Goal: Task Accomplishment & Management: Use online tool/utility

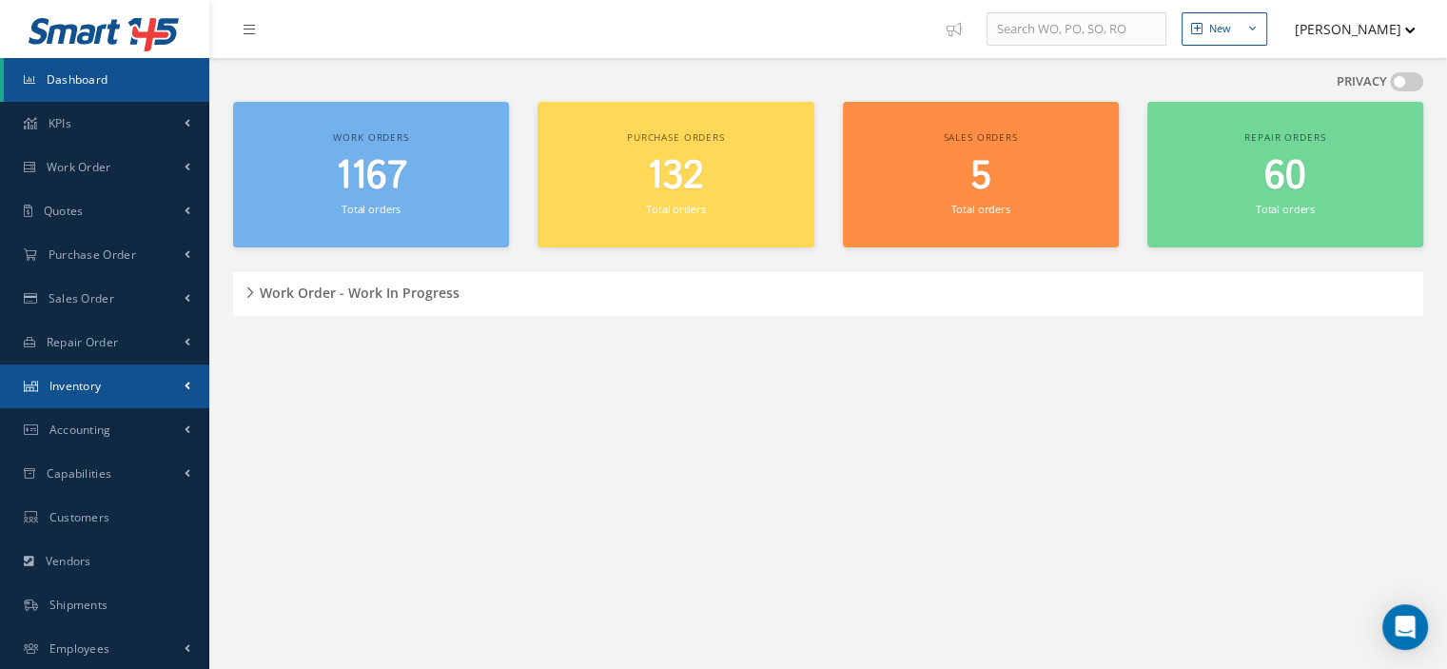
click at [121, 396] on link "Inventory" at bounding box center [104, 386] width 209 height 44
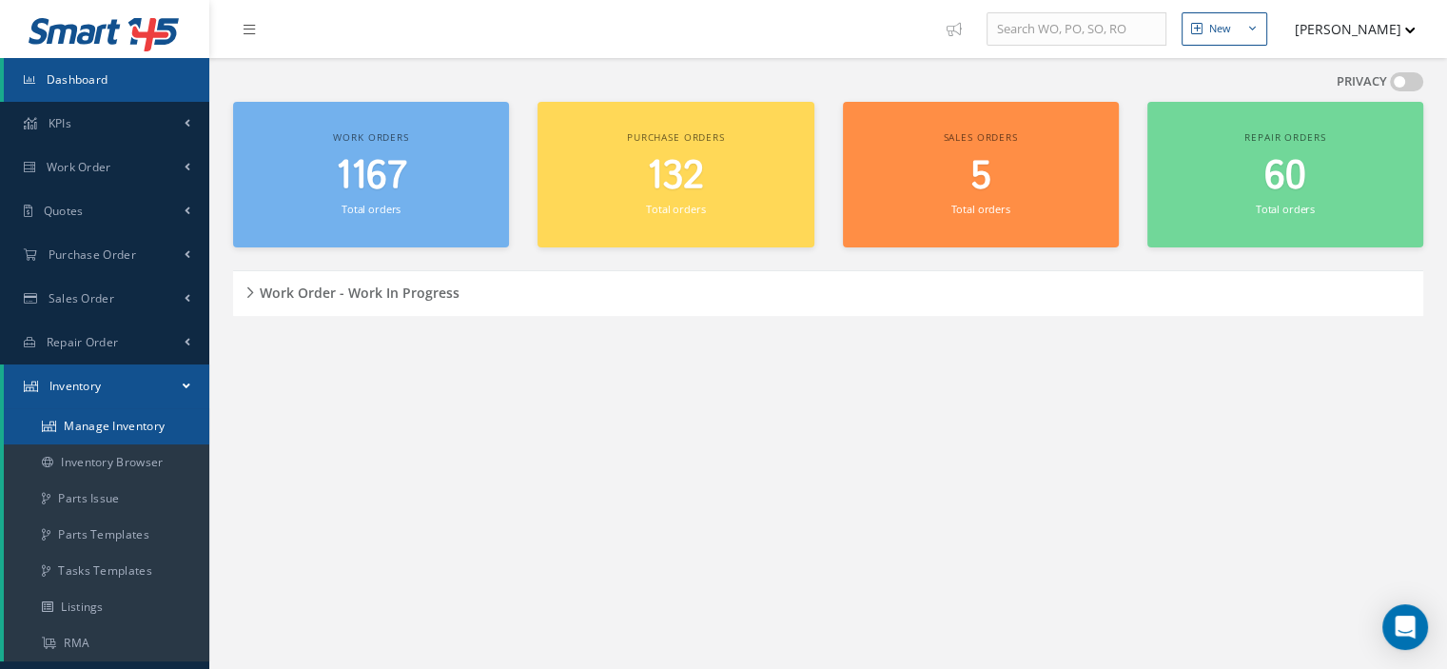
click at [128, 421] on link "Manage Inventory" at bounding box center [106, 426] width 205 height 36
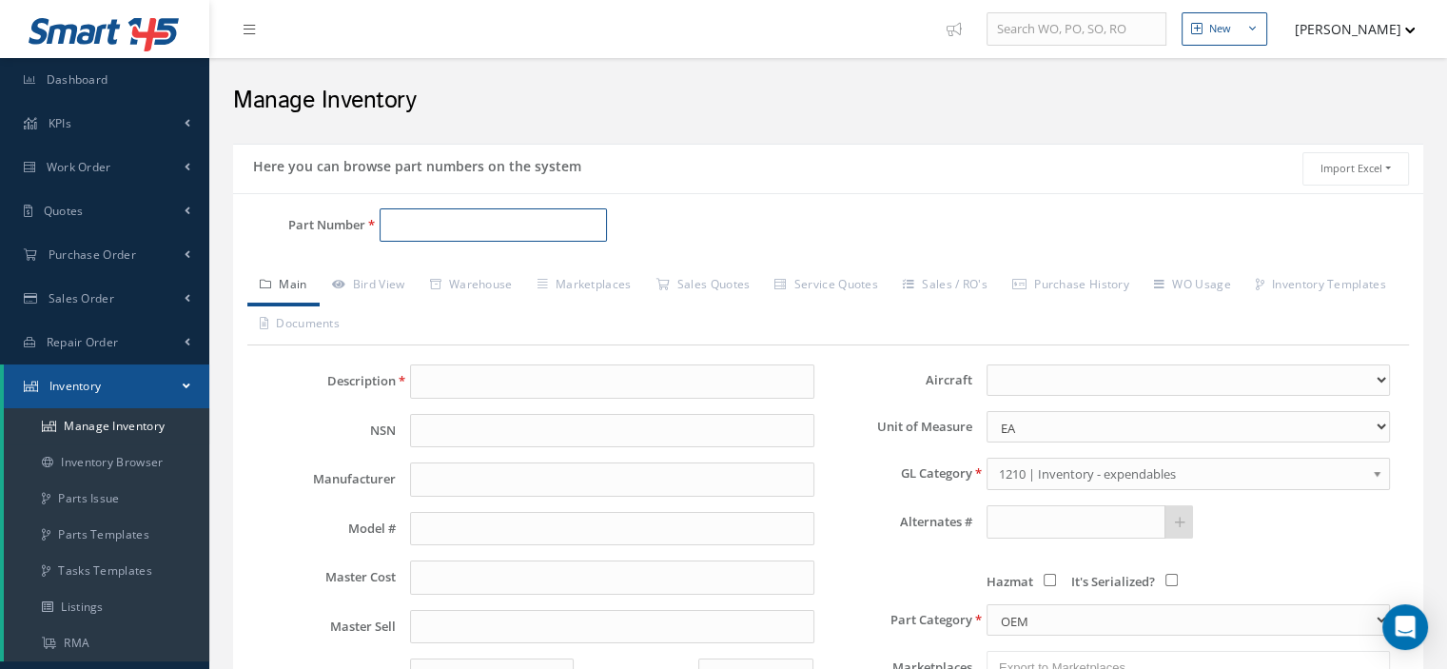
click at [457, 232] on input "Part Number" at bounding box center [493, 225] width 227 height 34
type input "o"
type input "O"
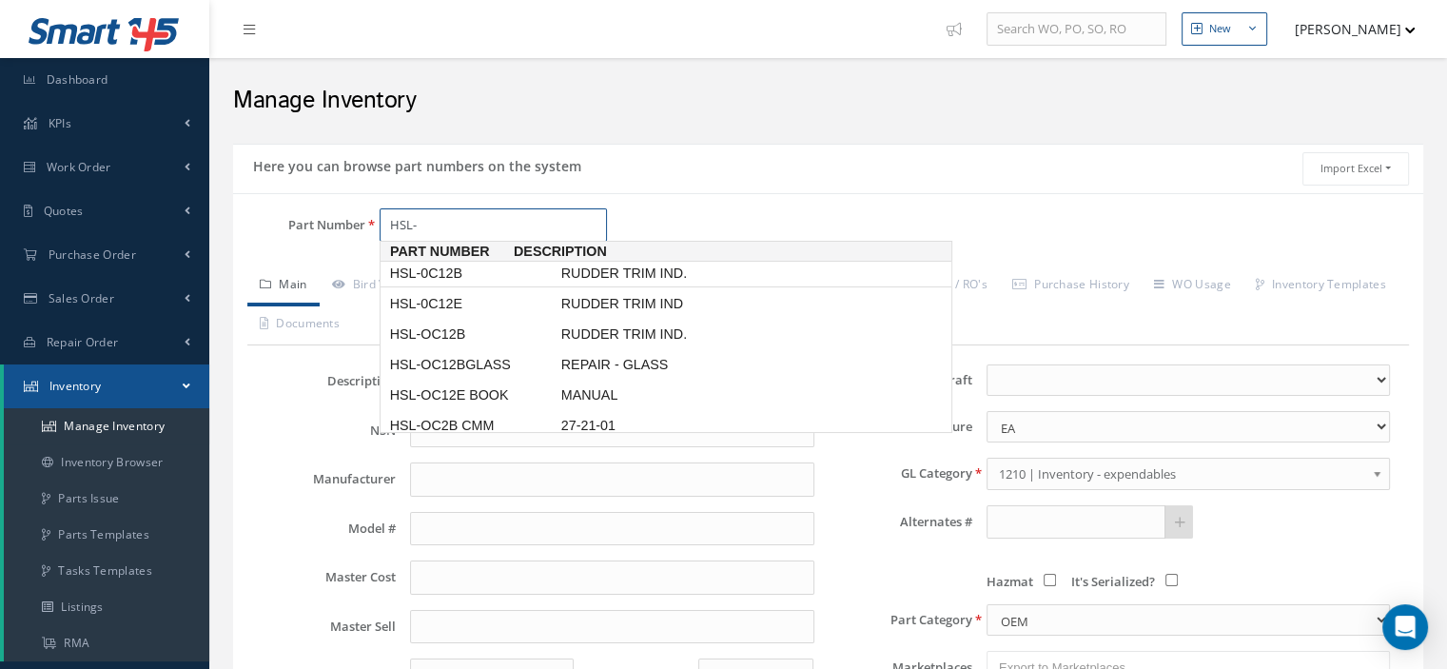
click at [445, 273] on span "HSL-0C12B" at bounding box center [471, 274] width 171 height 20
type input "HSL-0C12B"
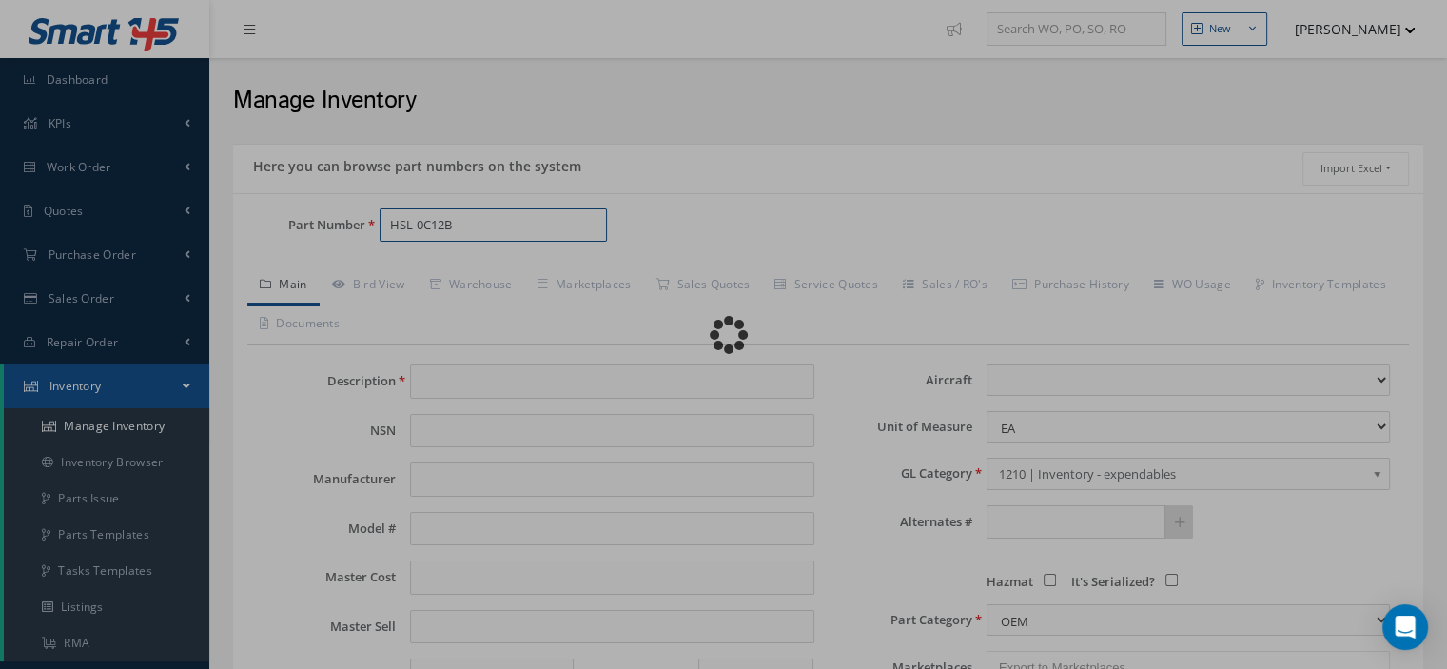
type input "RUDDER TRIM IND."
type input "AMETEK"
type input "0.00"
select select
type textarea "SAME CASE ASSY AS P/N 10166N01N00"
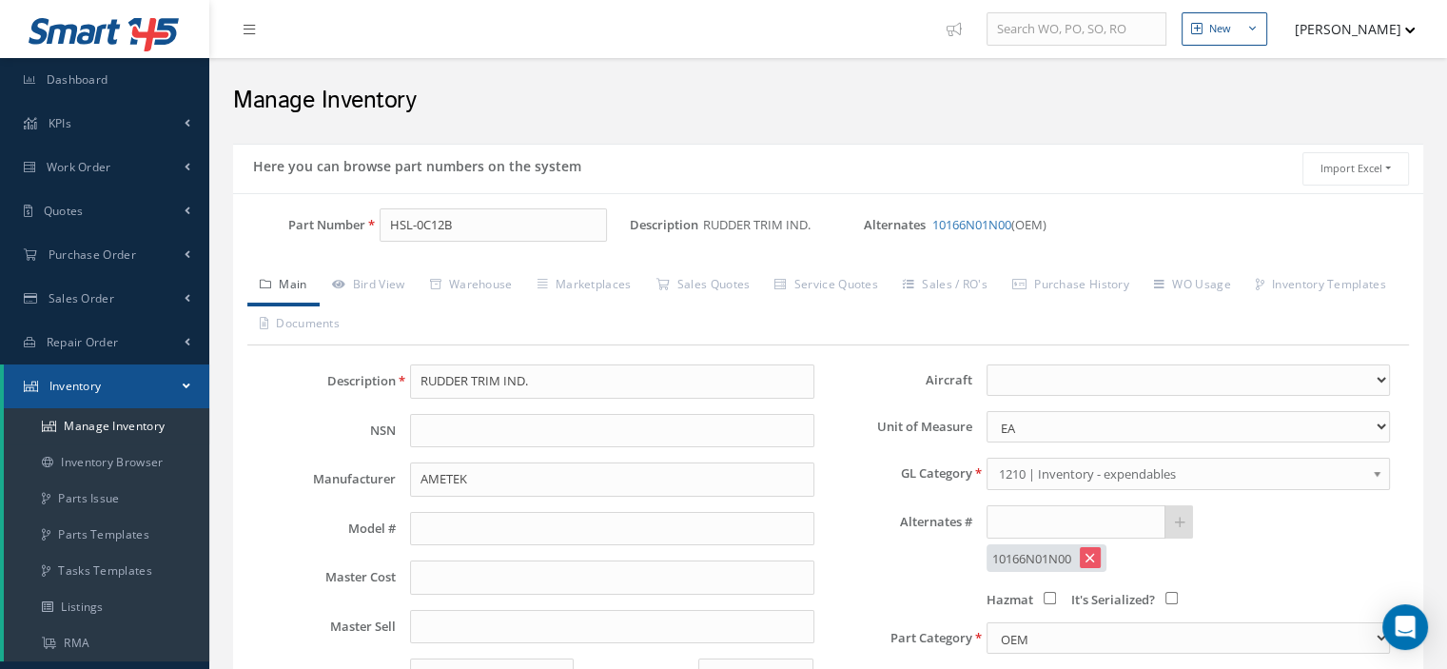
click at [295, 282] on link "Main" at bounding box center [283, 286] width 72 height 40
click at [384, 286] on link "Bird View" at bounding box center [369, 286] width 98 height 40
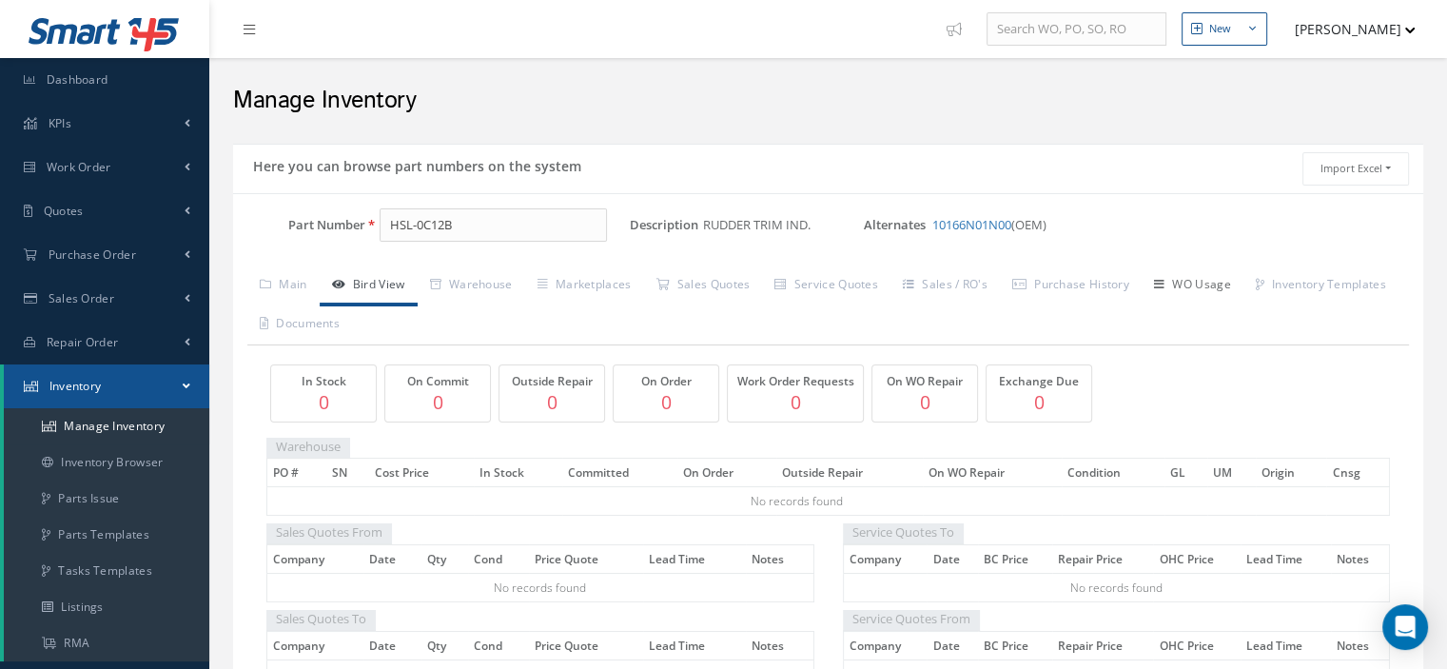
click at [1219, 284] on link "WO Usage" at bounding box center [1193, 286] width 102 height 40
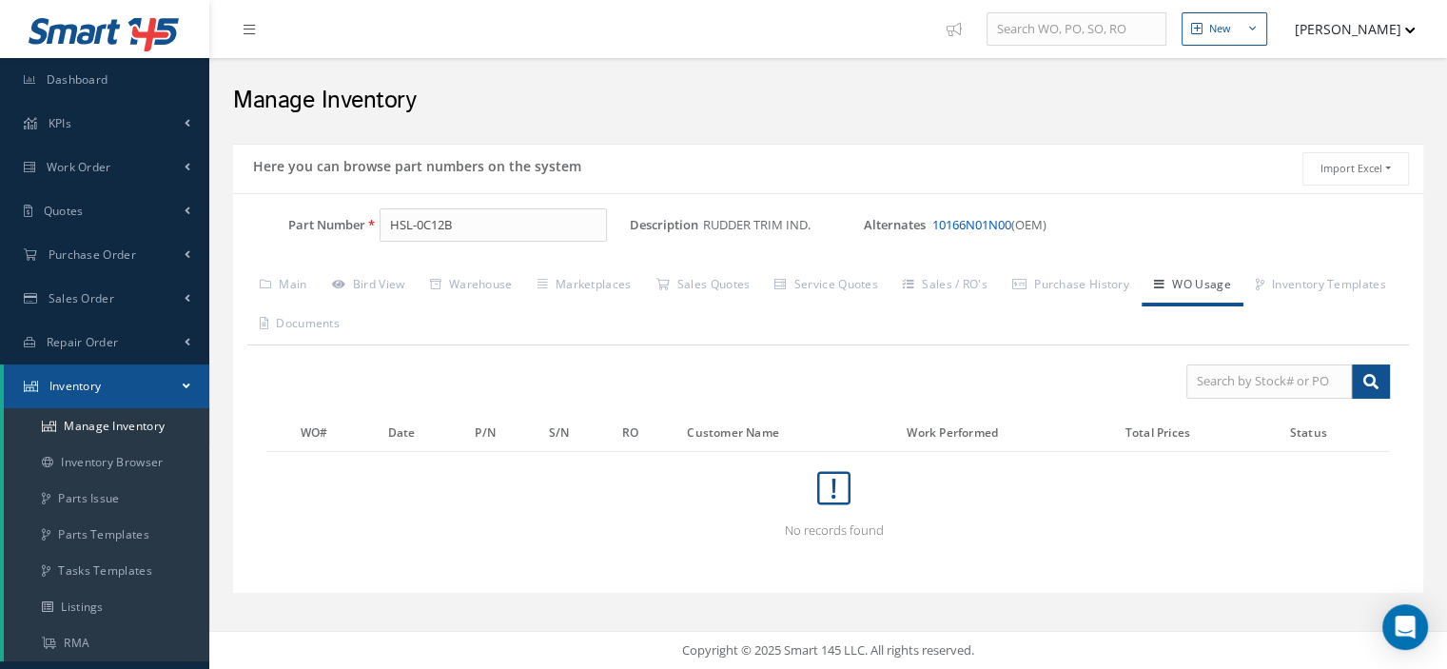
click at [988, 223] on link "10166N01N00" at bounding box center [971, 224] width 79 height 17
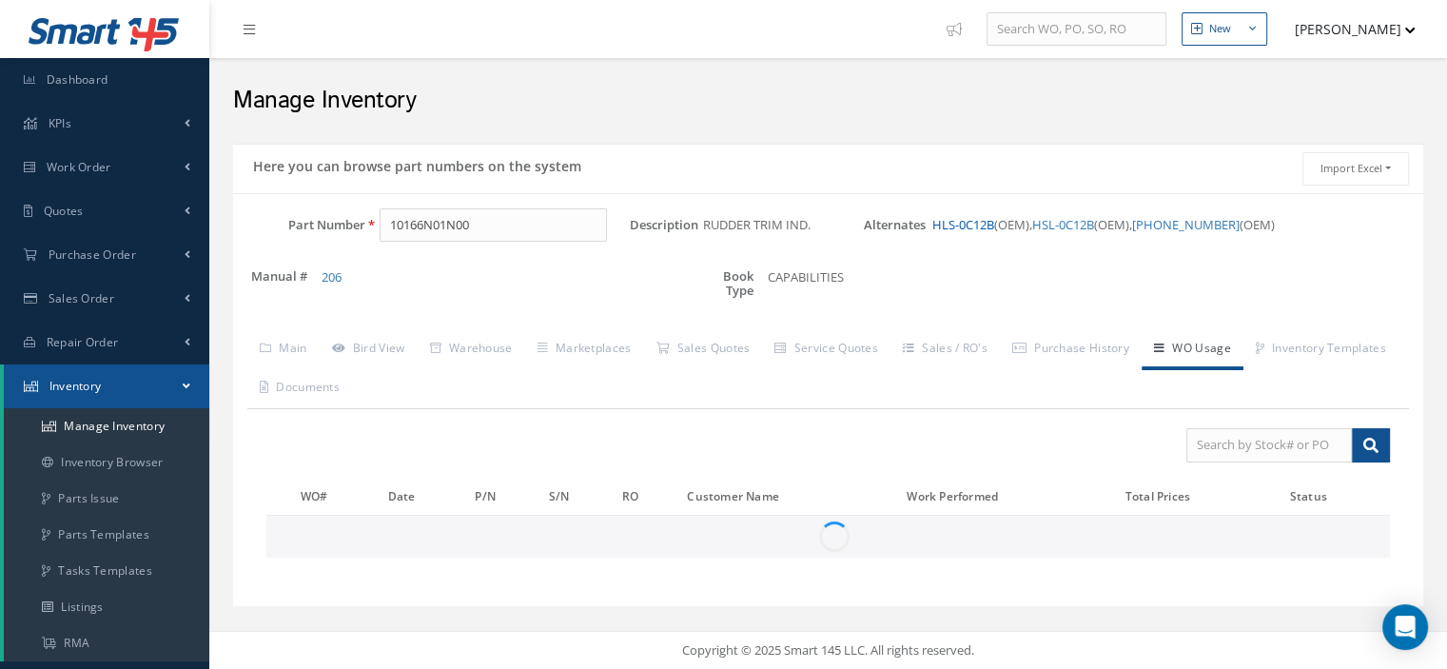
click at [977, 223] on link "HLS-0C12B" at bounding box center [963, 224] width 62 height 17
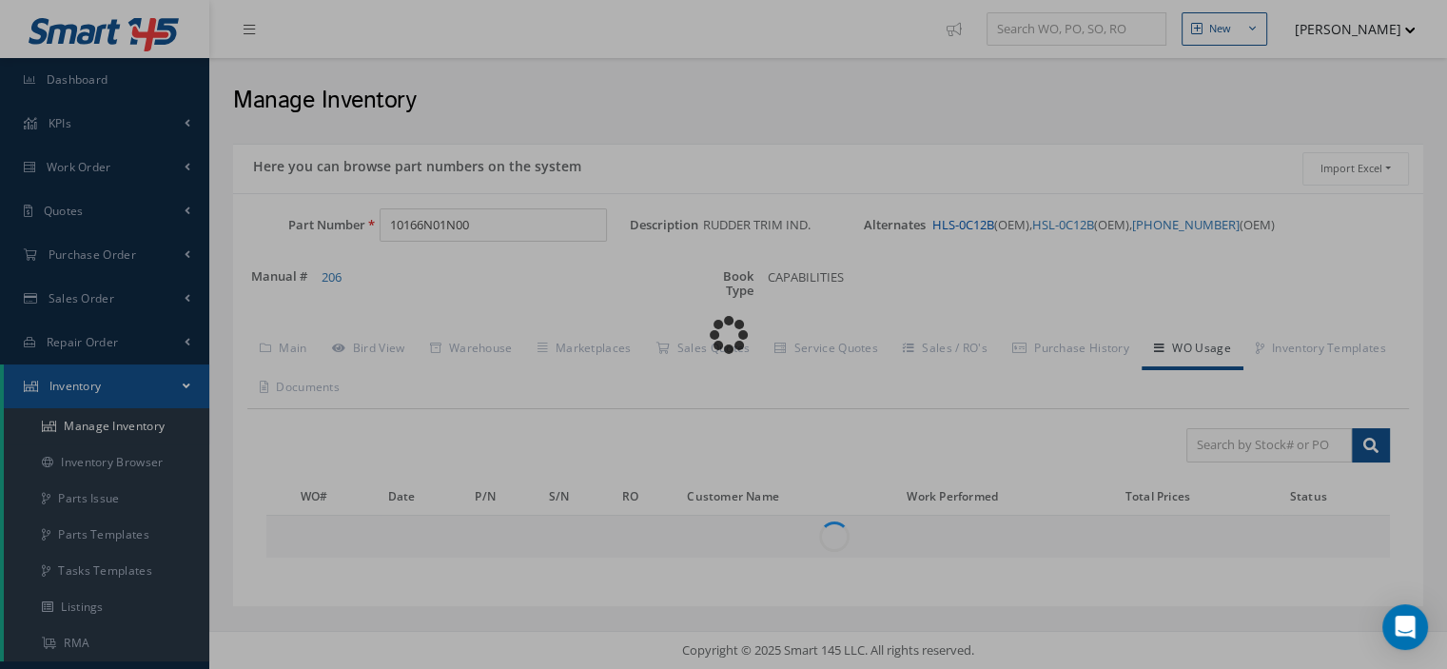
type input "HLS-0C12B"
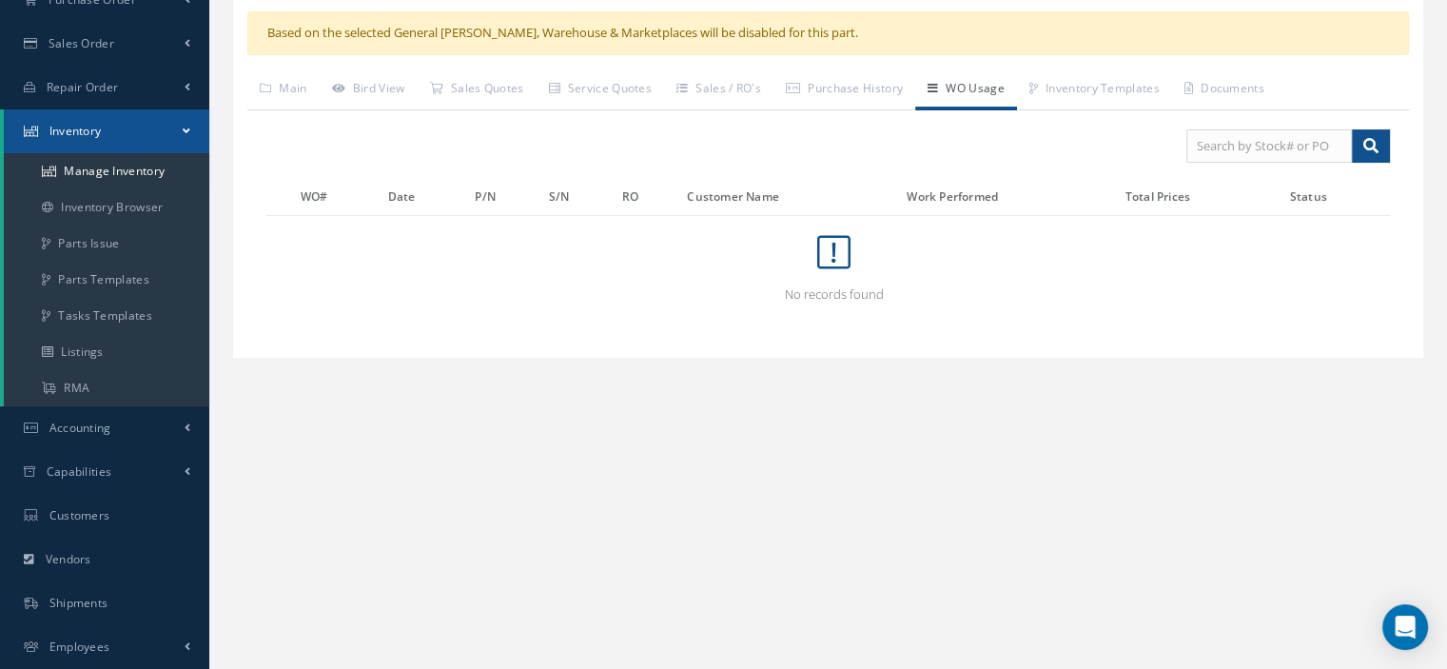
scroll to position [342, 0]
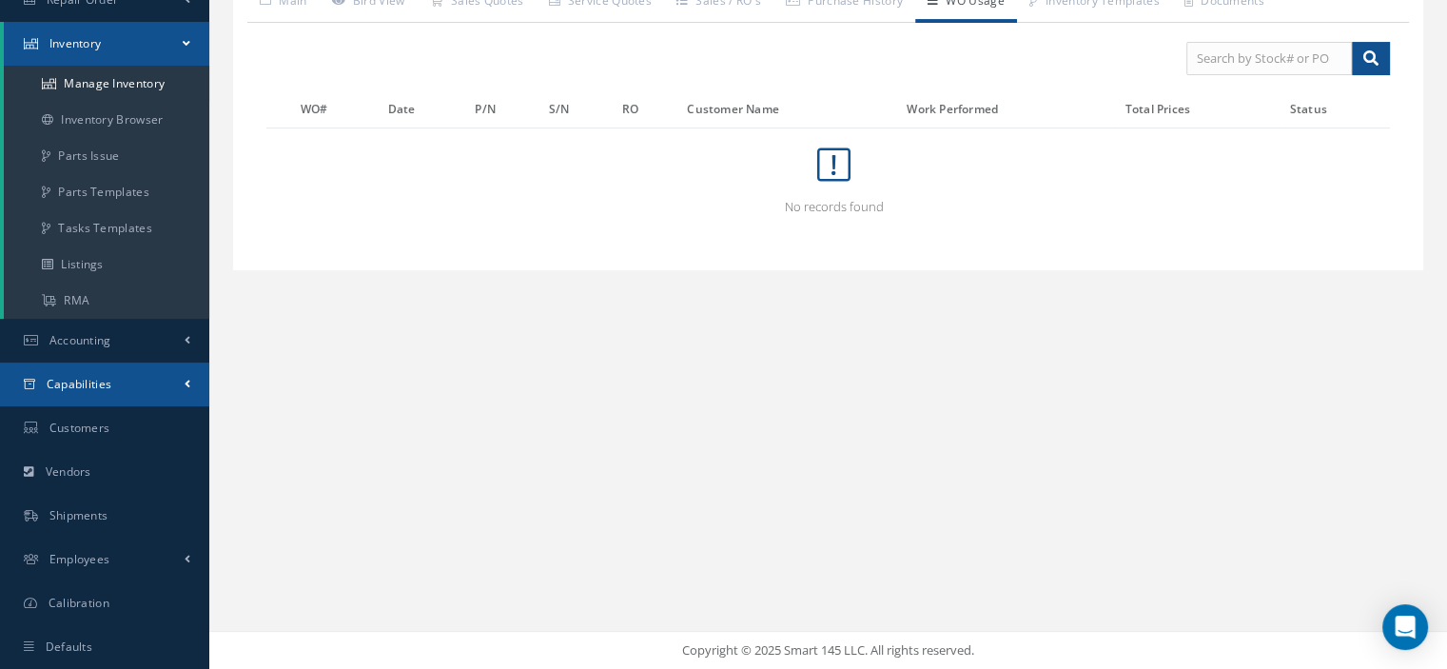
click at [125, 390] on link "Capabilities" at bounding box center [104, 384] width 209 height 44
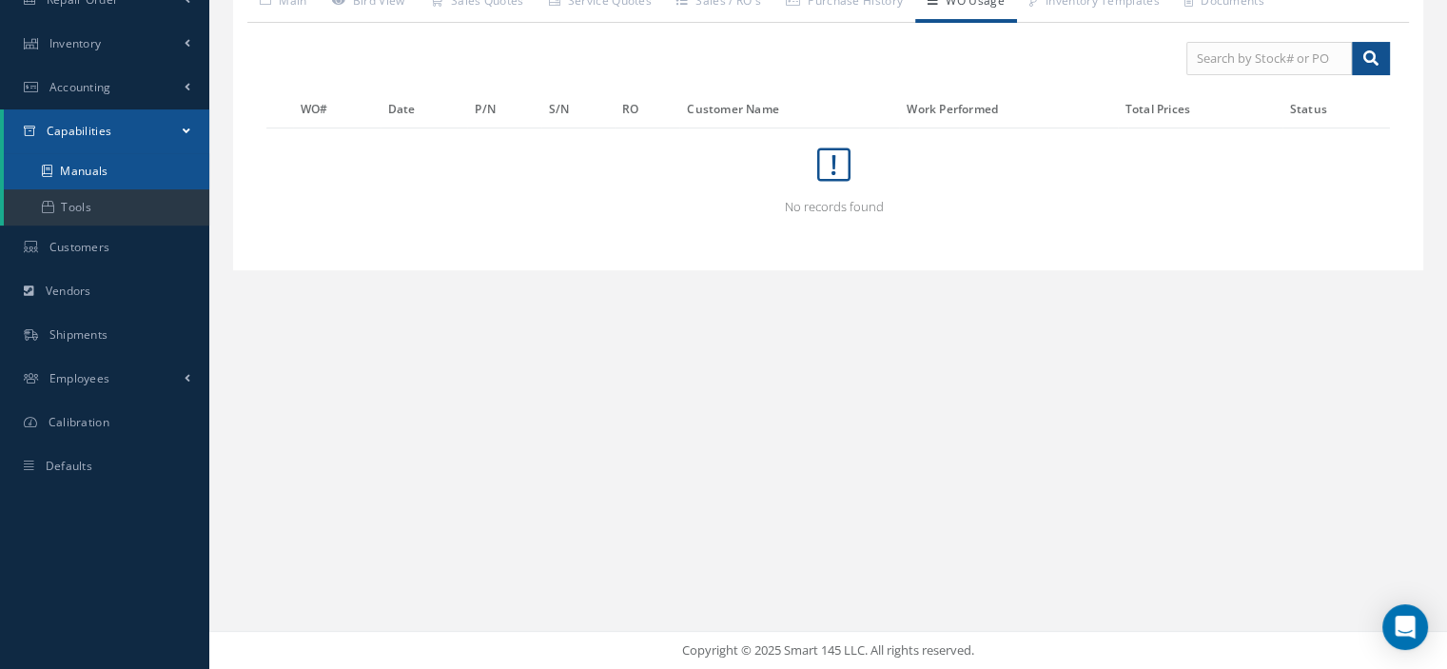
click at [106, 176] on link "Manuals" at bounding box center [106, 171] width 205 height 36
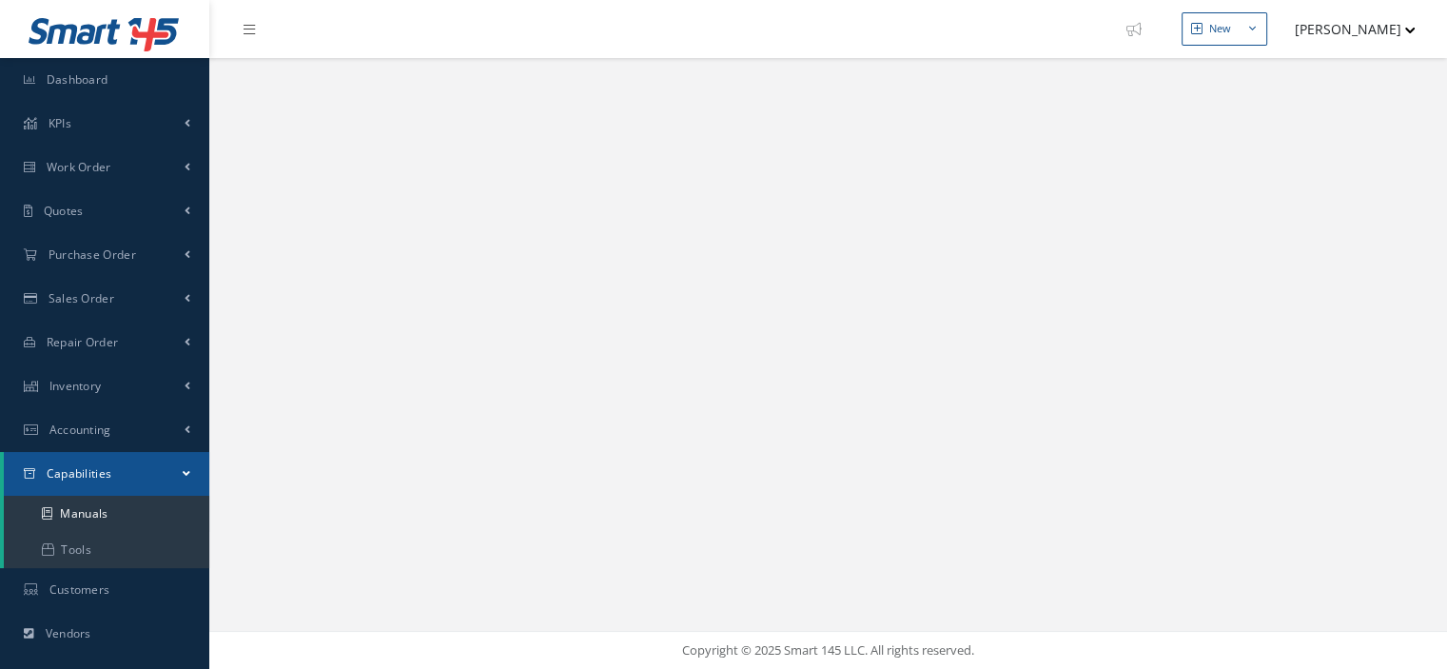
select select "25"
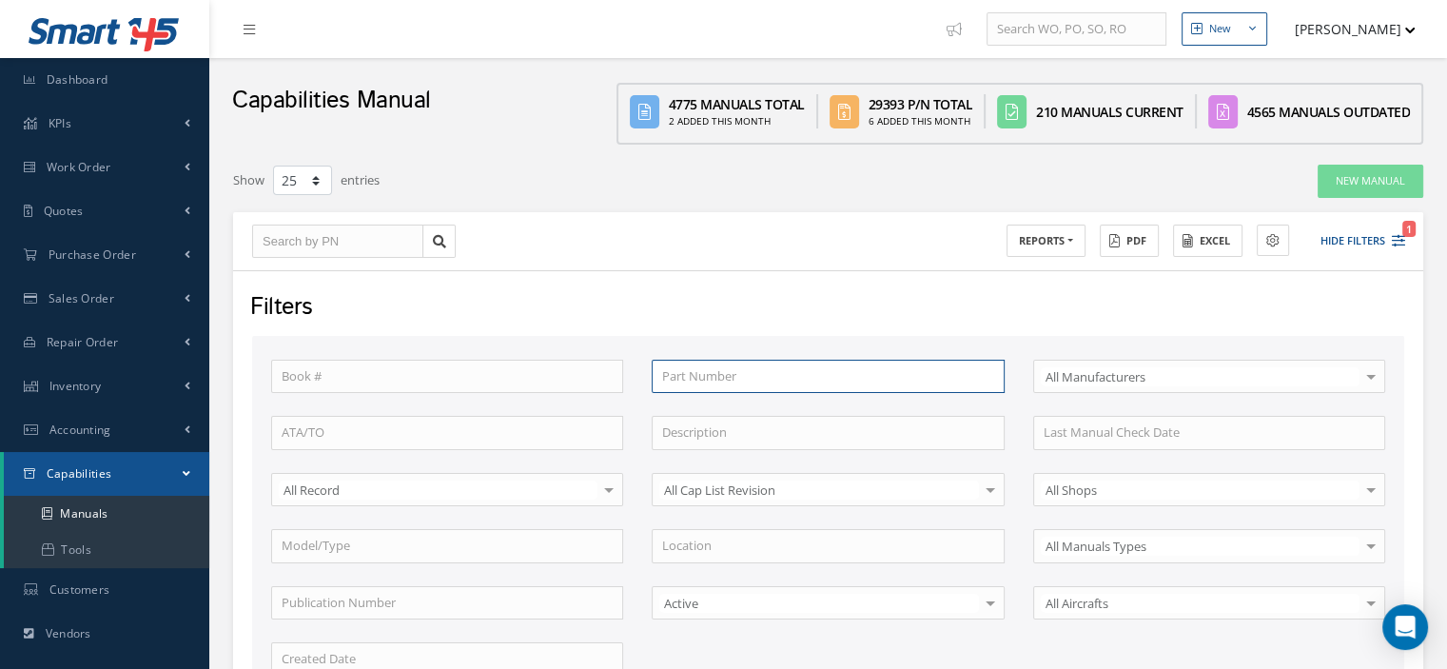
click at [688, 380] on input "text" at bounding box center [828, 377] width 352 height 34
type input "H"
type input "HS"
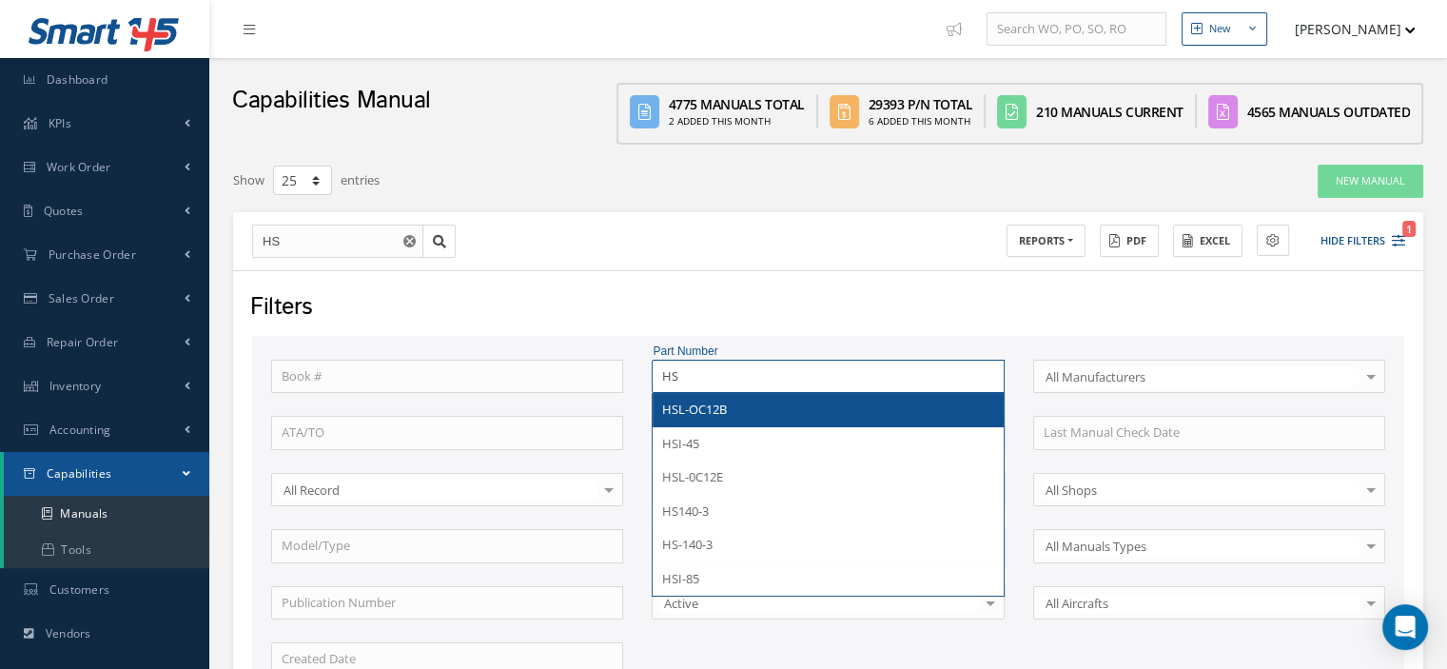
type input "HS"
click at [702, 408] on span "HSL-OC12B" at bounding box center [694, 409] width 65 height 17
type input "HSL-OC12B"
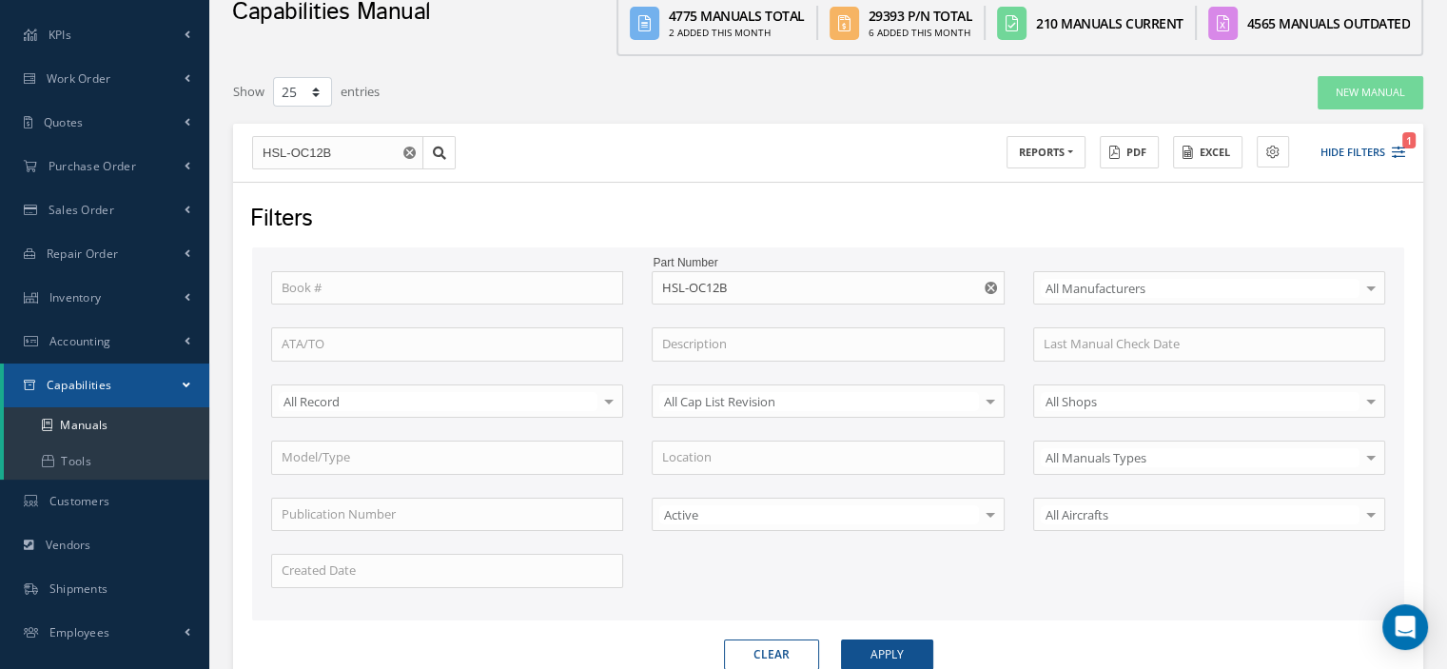
scroll to position [285, 0]
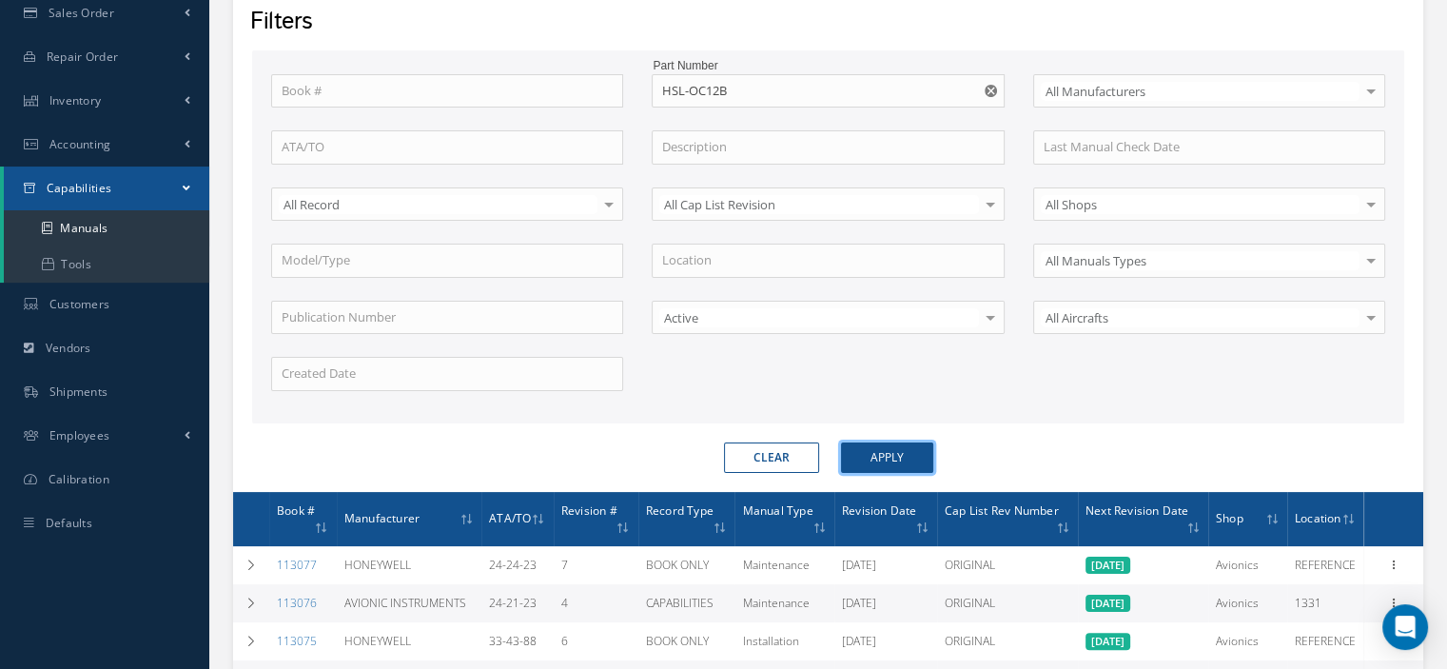
click at [901, 452] on button "Apply" at bounding box center [887, 457] width 92 height 30
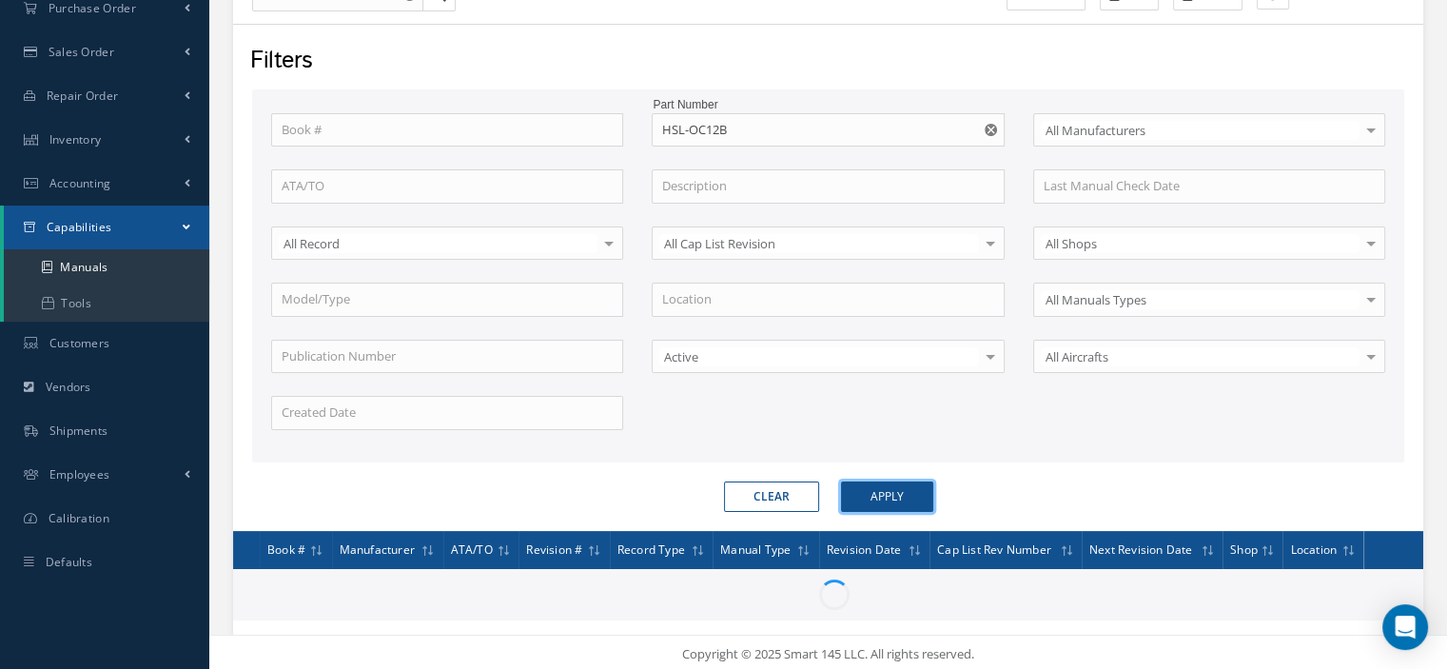
scroll to position [285, 0]
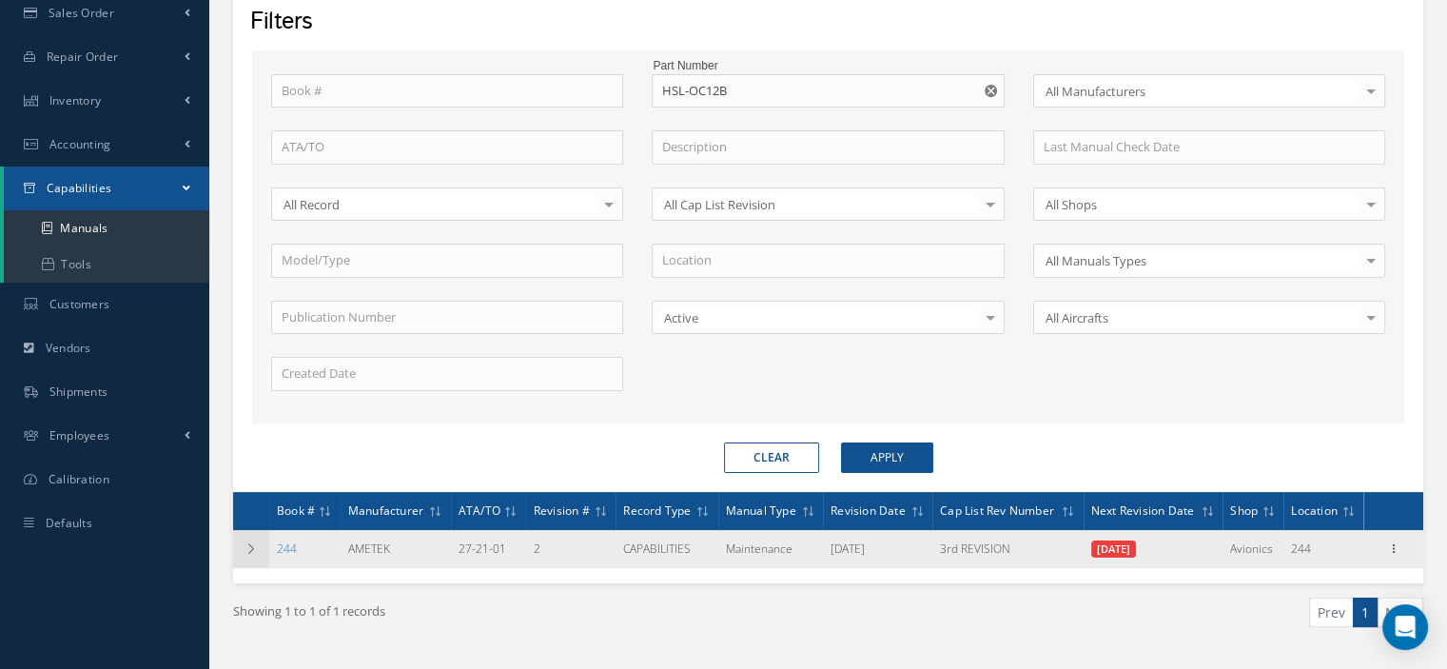
click at [250, 547] on icon at bounding box center [250, 548] width 13 height 11
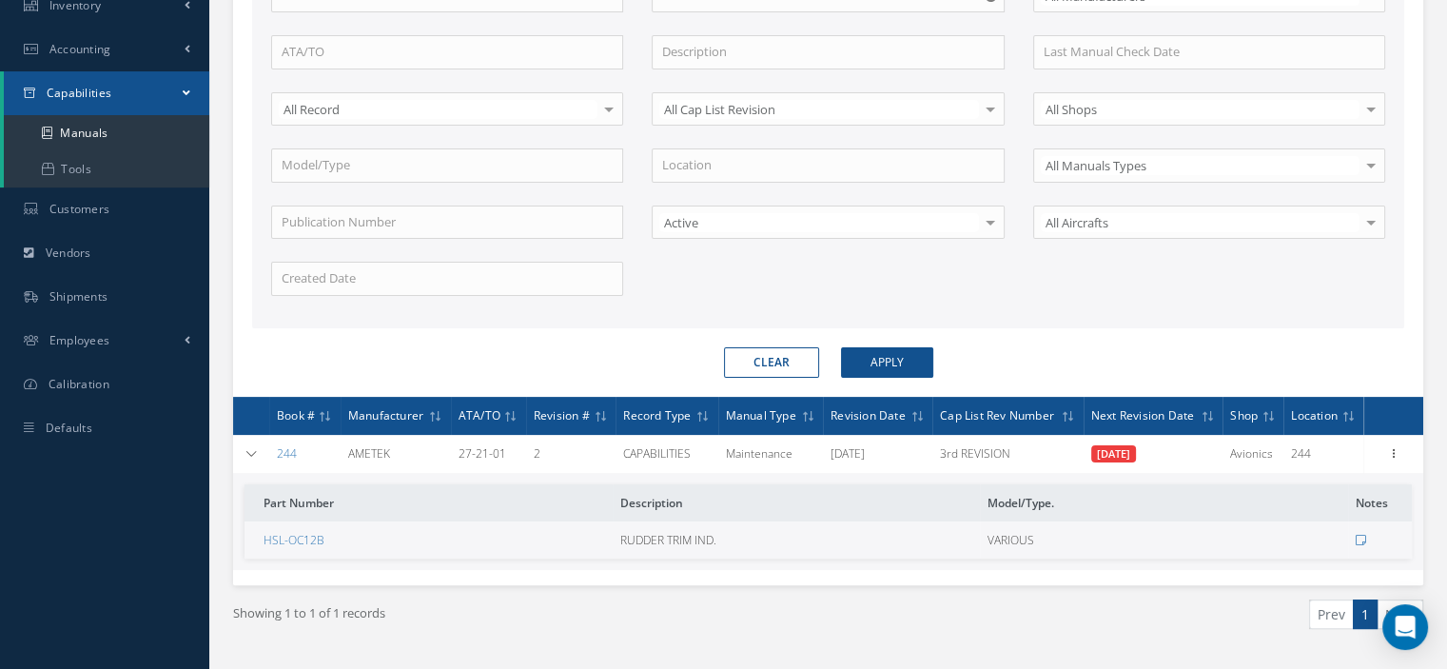
scroll to position [422, 0]
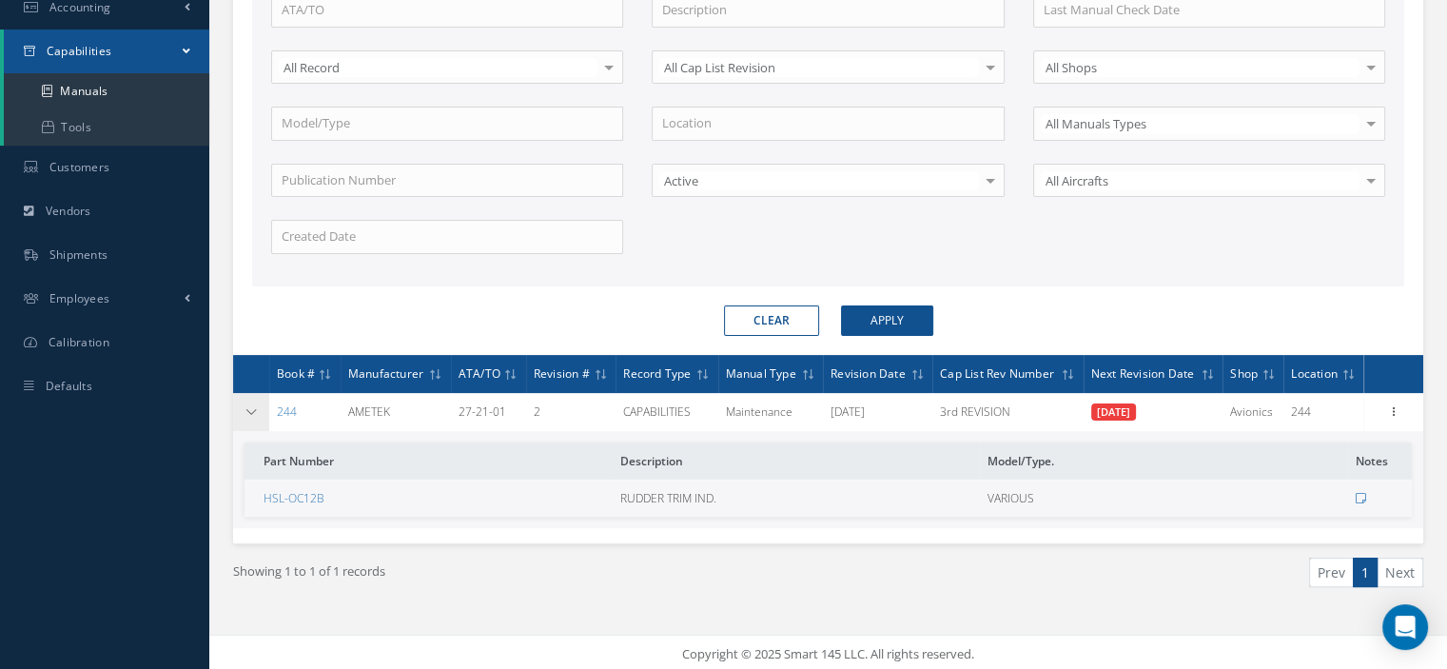
click at [255, 406] on icon at bounding box center [250, 411] width 13 height 11
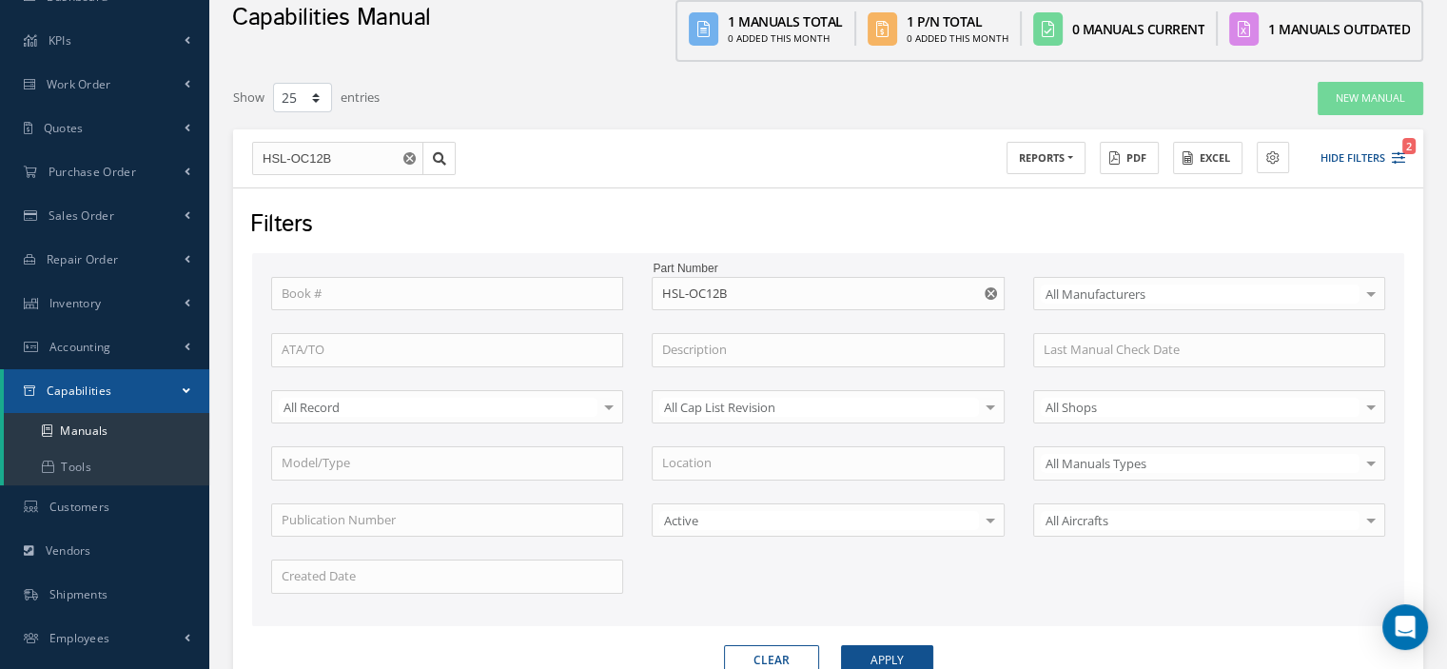
scroll to position [0, 0]
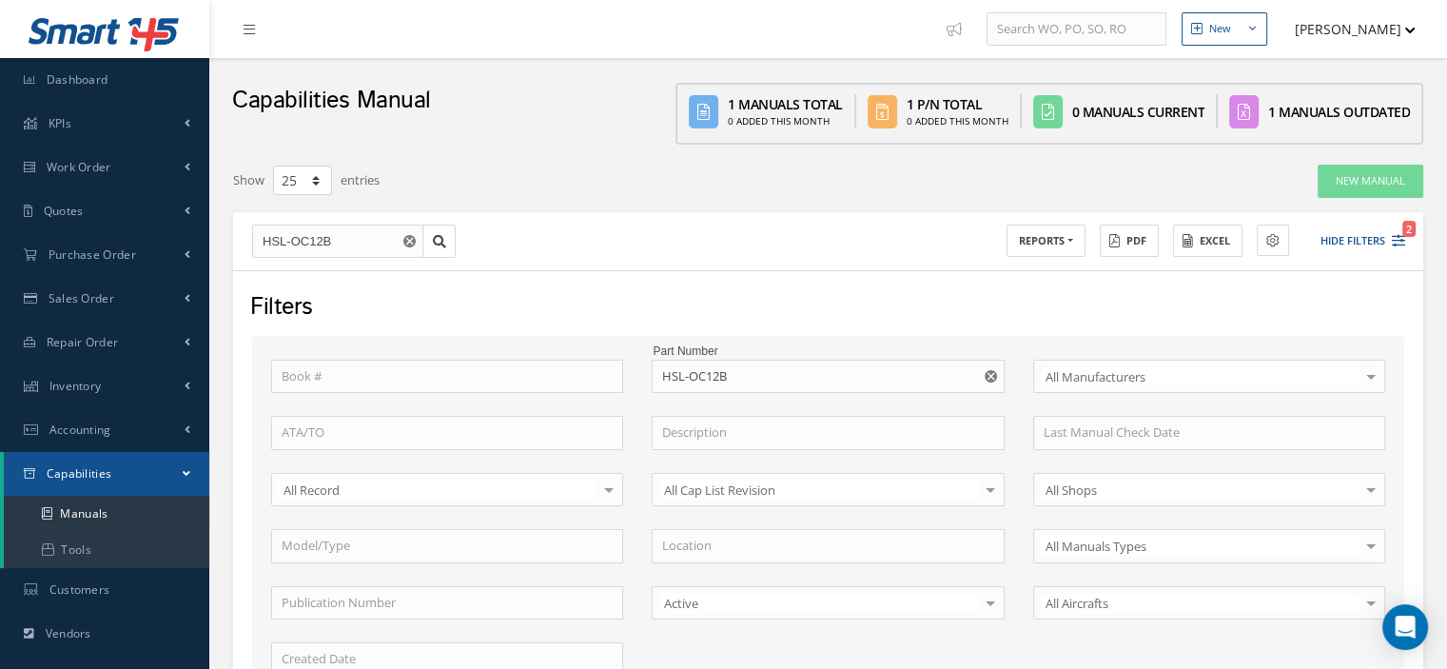
click at [182, 471] on link "Capabilities" at bounding box center [106, 474] width 205 height 44
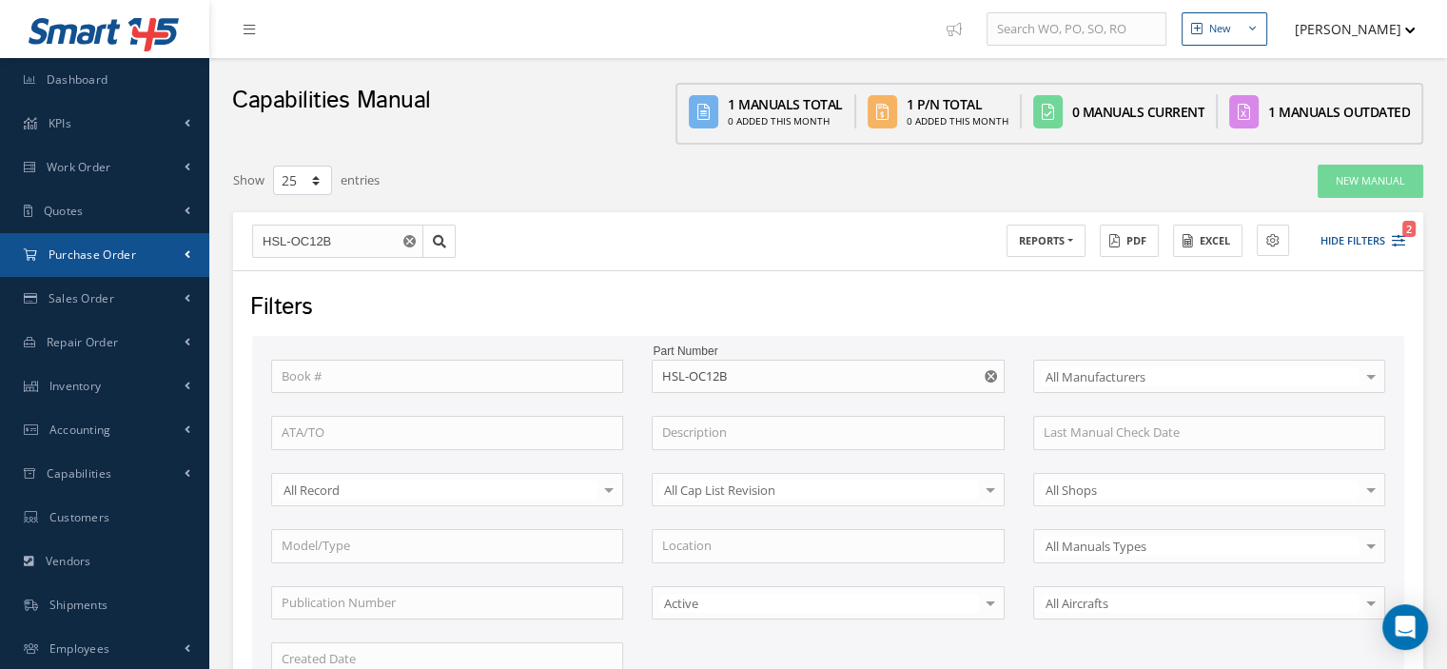
click at [125, 266] on link "Purchase Order" at bounding box center [104, 255] width 209 height 44
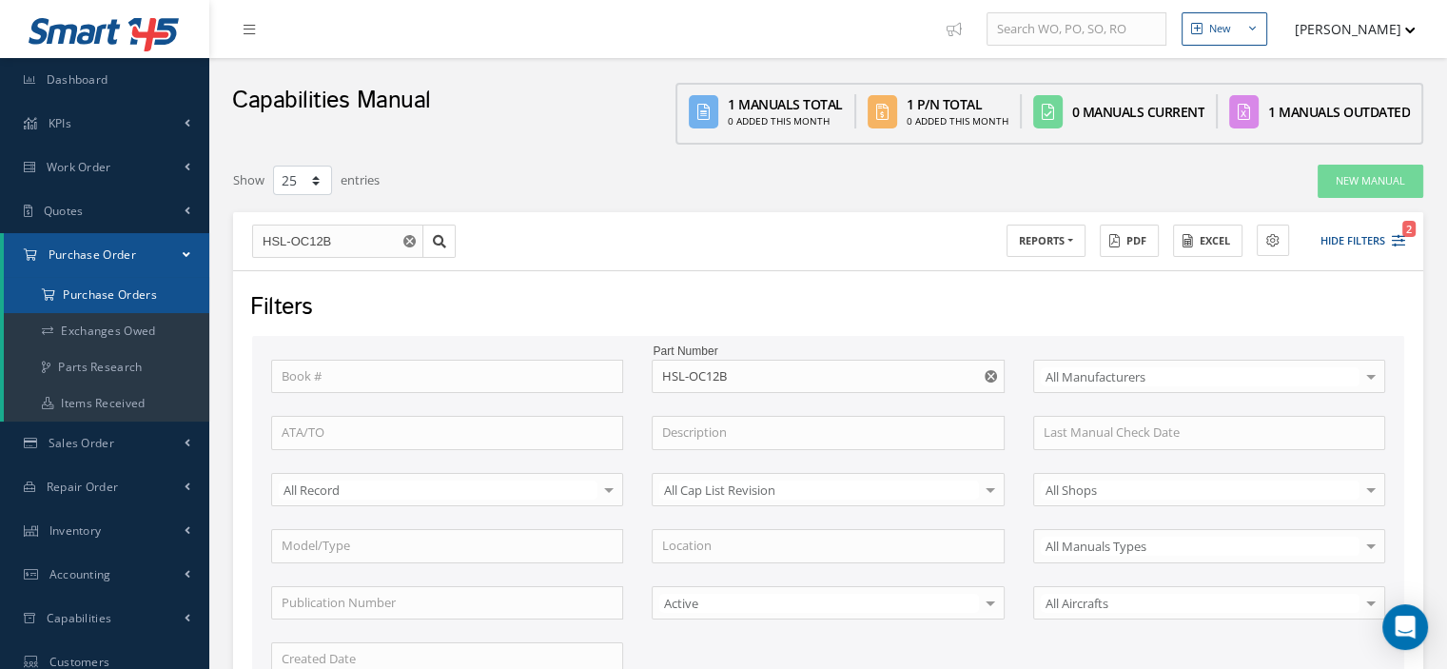
click at [122, 281] on a=1&status_id=2&status_id=3&status_id=5&collapsedFilters"] "Purchase Orders" at bounding box center [106, 295] width 205 height 36
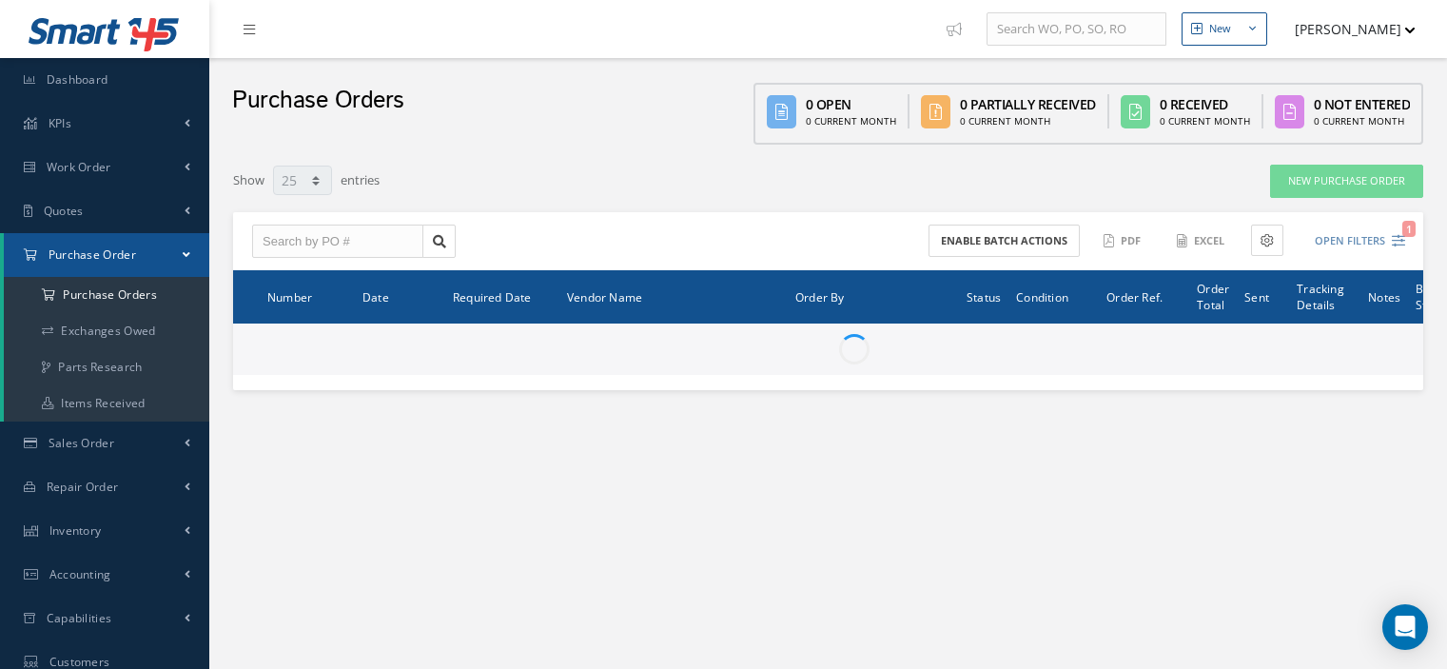
select select "25"
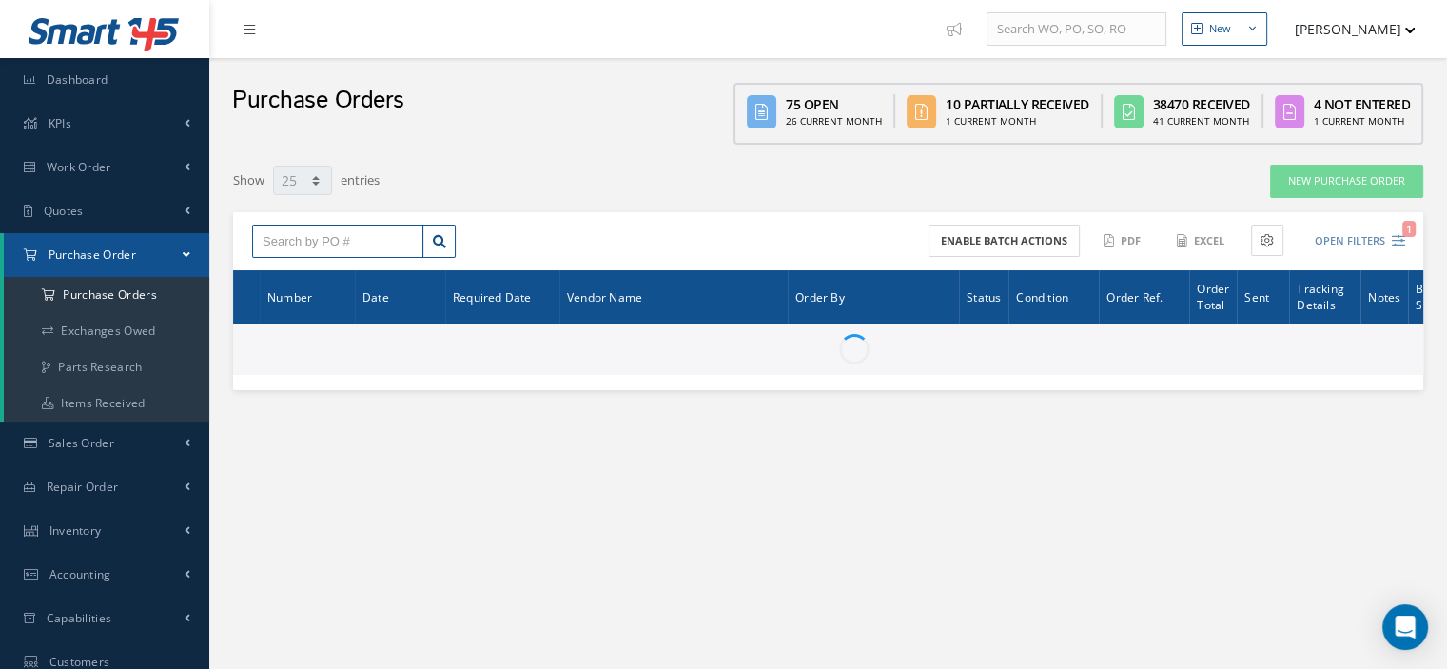
click at [311, 239] on input "text" at bounding box center [337, 242] width 171 height 34
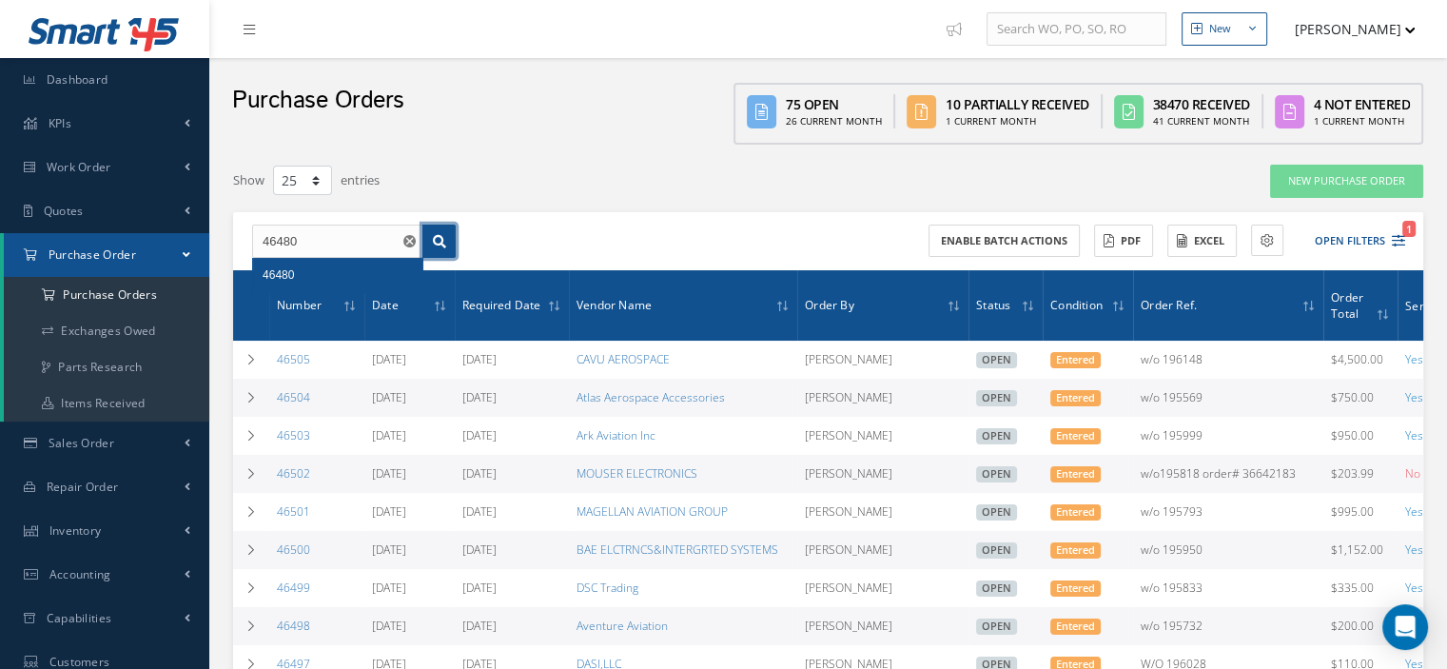
click at [436, 240] on icon at bounding box center [439, 241] width 13 height 13
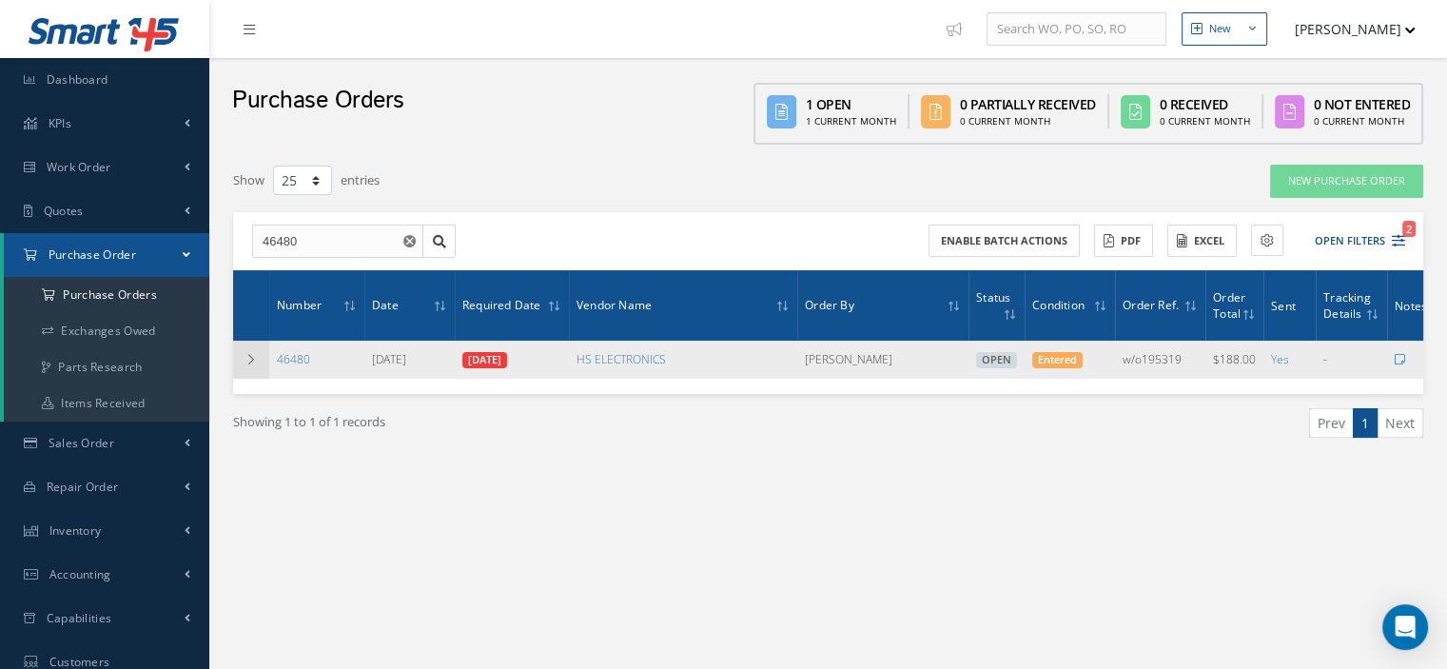
click at [251, 361] on icon at bounding box center [250, 359] width 13 height 11
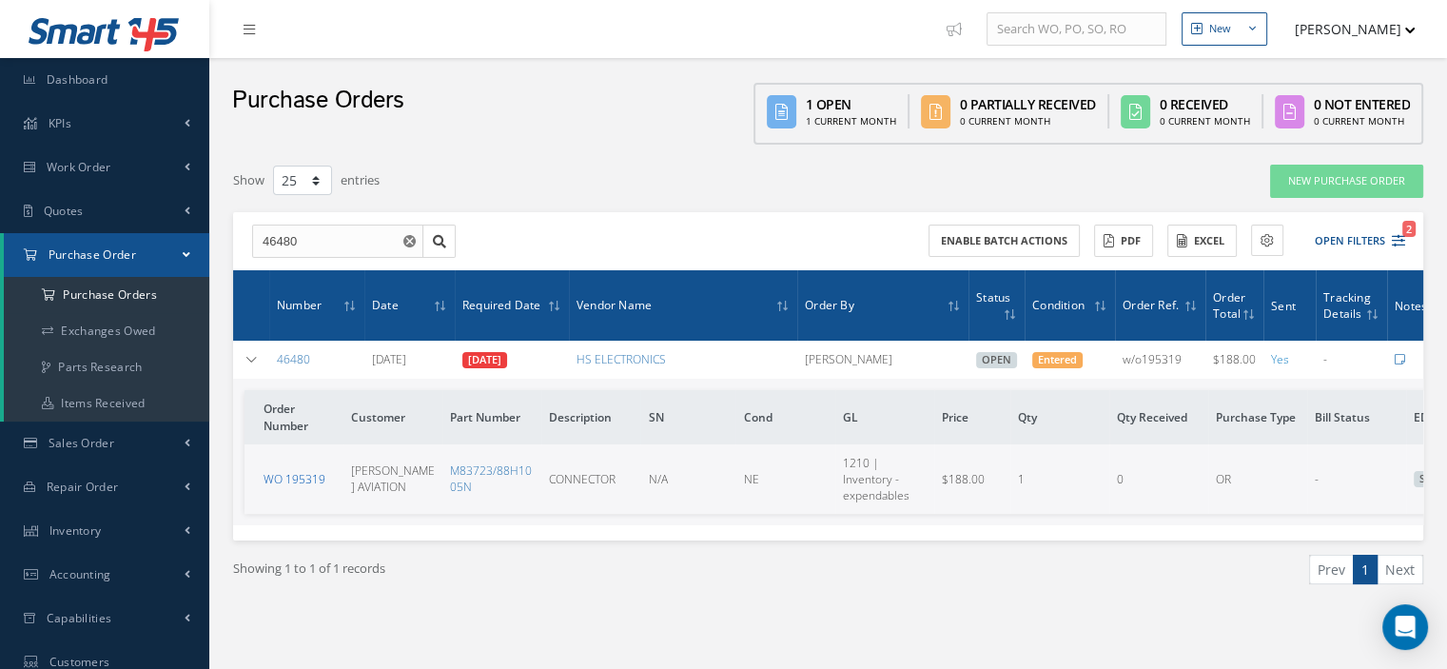
click at [306, 472] on link "WO 195319" at bounding box center [295, 479] width 62 height 16
drag, startPoint x: 326, startPoint y: 239, endPoint x: 192, endPoint y: 254, distance: 135.0
click at [192, 254] on div "Smart 145 Dashboard KPIs Work Order Work Order Work Order Preview Work Order Wo…" at bounding box center [723, 451] width 1447 height 903
type input "46476"
click at [438, 235] on icon at bounding box center [439, 241] width 13 height 13
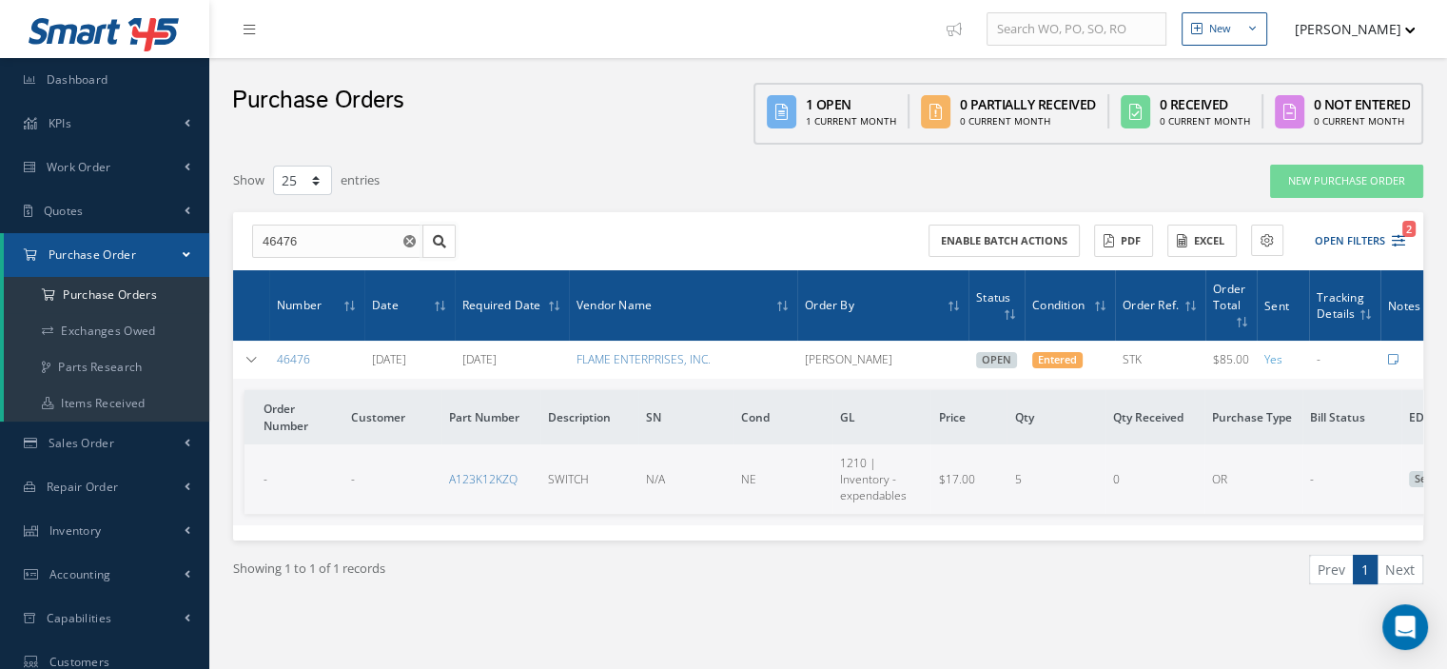
scroll to position [0, 81]
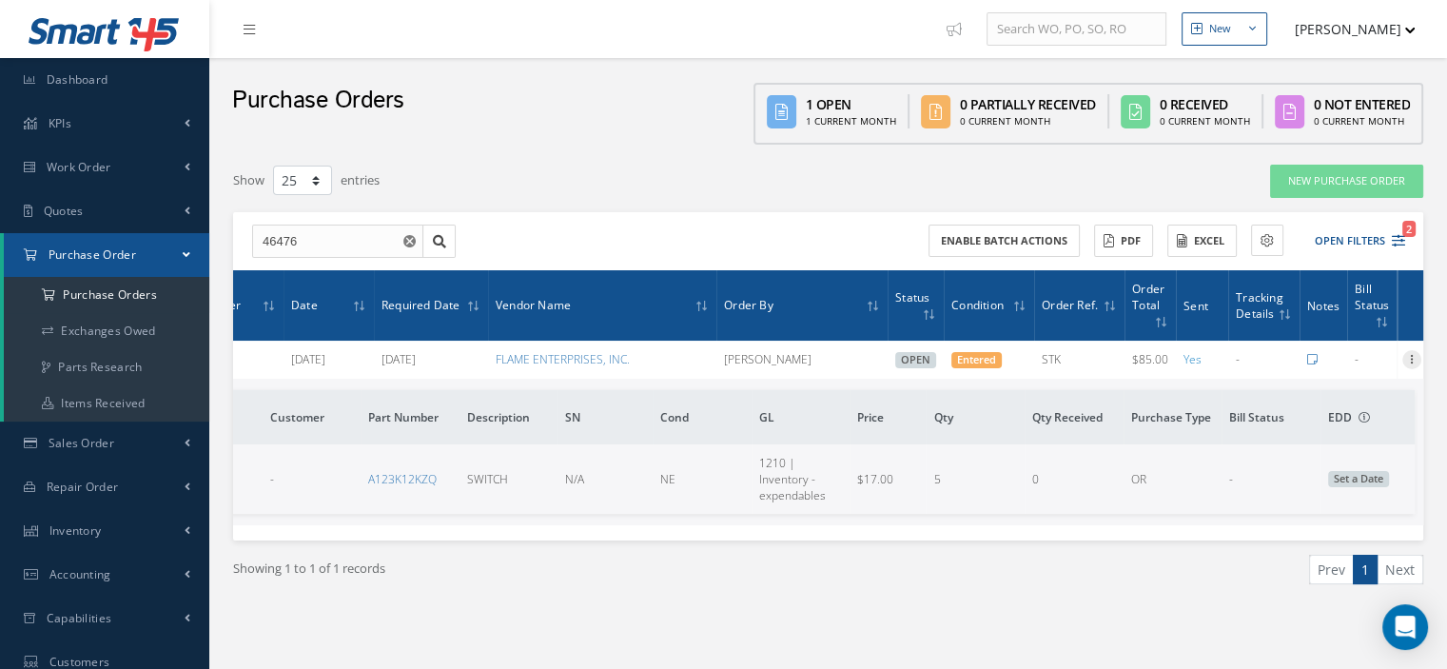
click at [1406, 357] on icon at bounding box center [1411, 357] width 19 height 15
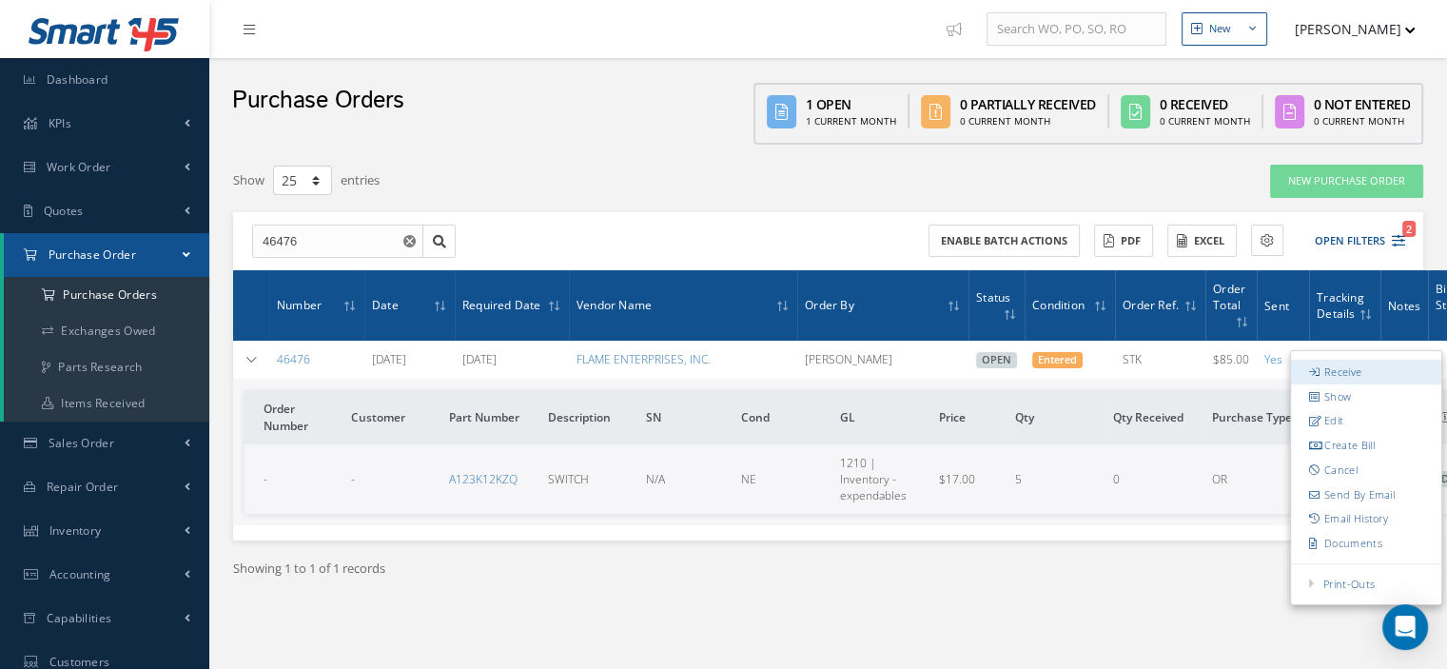
click at [1367, 375] on link "Receive" at bounding box center [1366, 372] width 150 height 25
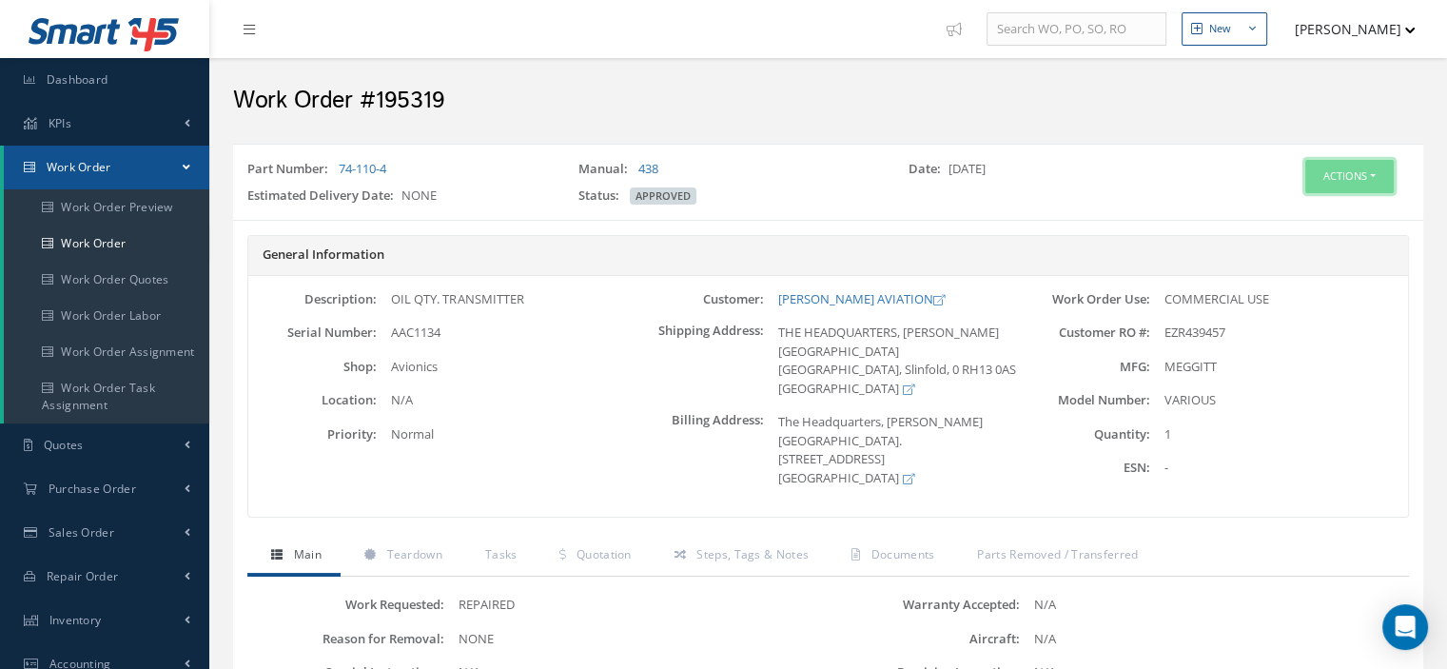
click at [1380, 176] on button "Actions" at bounding box center [1349, 176] width 88 height 33
click at [1311, 293] on link "Part Issue" at bounding box center [1319, 289] width 152 height 26
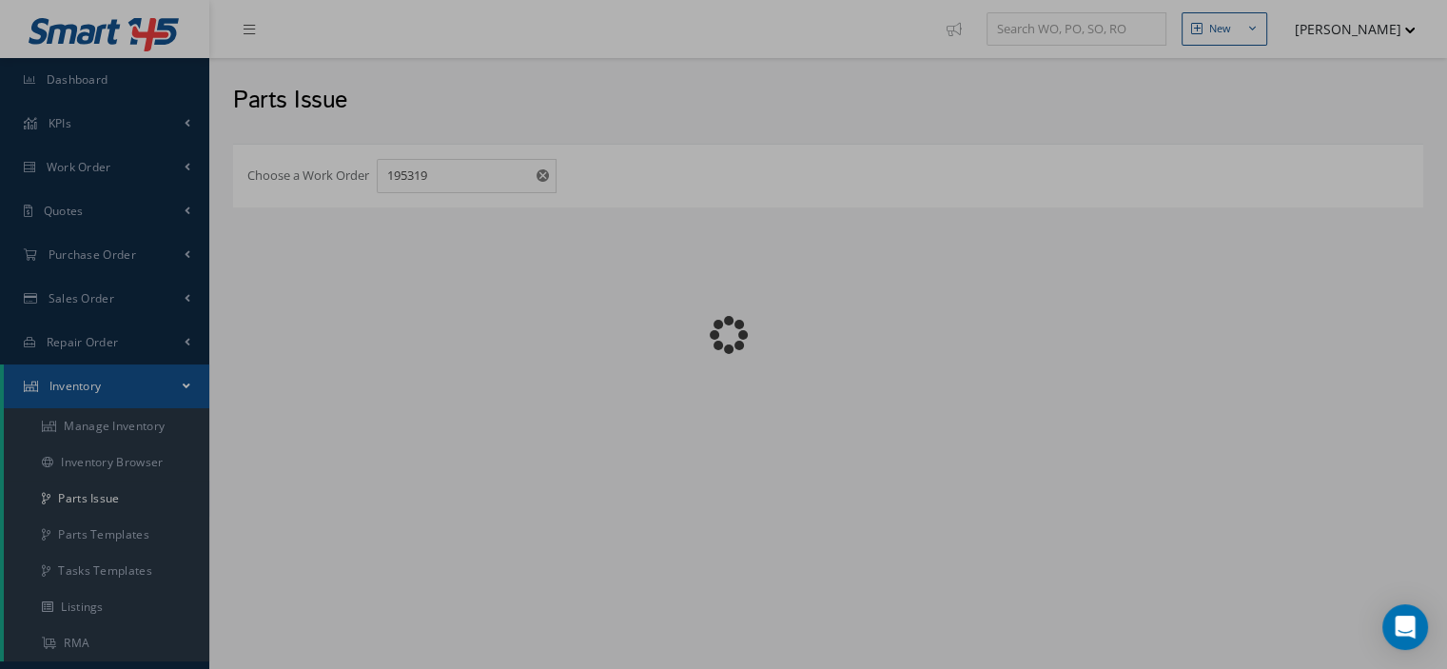
checkbox input "false"
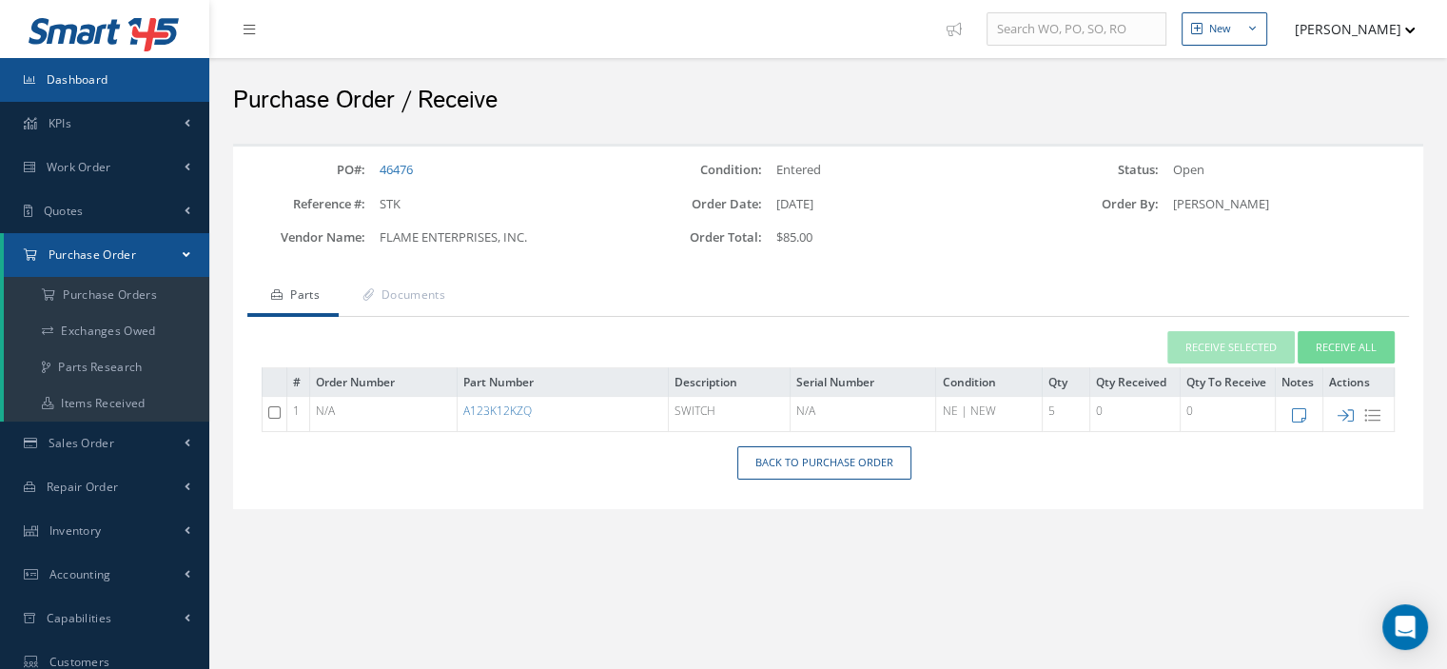
click at [125, 90] on link "Dashboard" at bounding box center [104, 80] width 209 height 44
